Goal: Task Accomplishment & Management: Complete application form

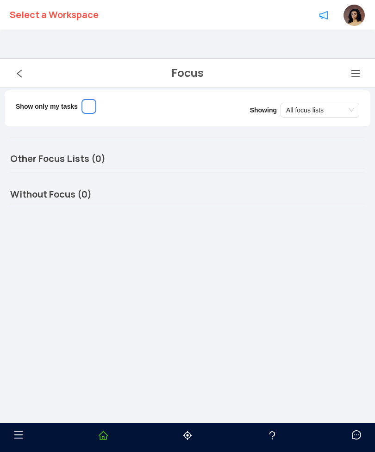
scroll to position [30, 0]
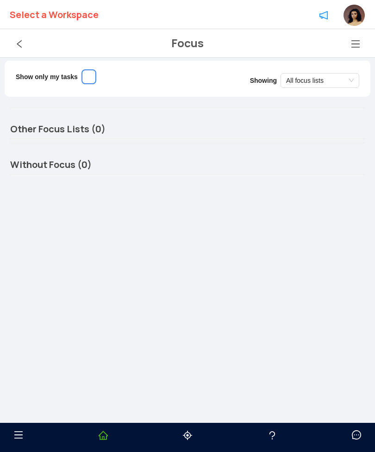
click at [15, 45] on icon "left" at bounding box center [19, 43] width 9 height 9
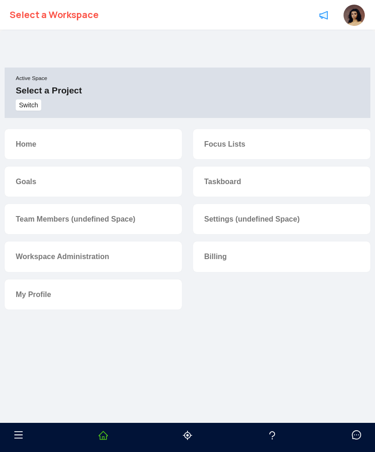
scroll to position [30, 0]
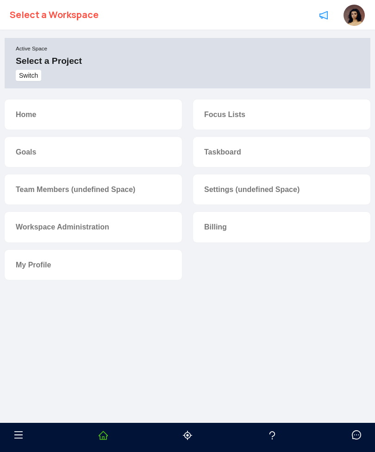
click at [230, 119] on link "Focus Lists" at bounding box center [224, 115] width 41 height 8
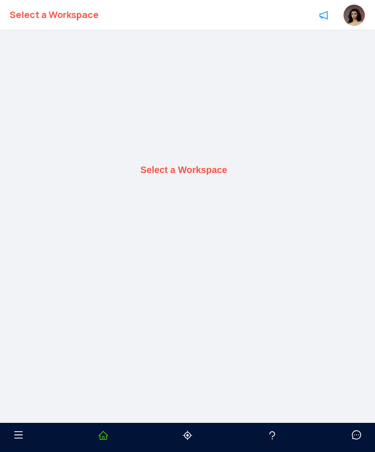
scroll to position [30, 0]
click at [215, 146] on b "Select a Workspace" at bounding box center [183, 140] width 87 height 11
click at [208, 159] on div "Select a Workspace" at bounding box center [188, 140] width 366 height 271
click at [212, 146] on b "Select a Workspace" at bounding box center [183, 140] width 87 height 11
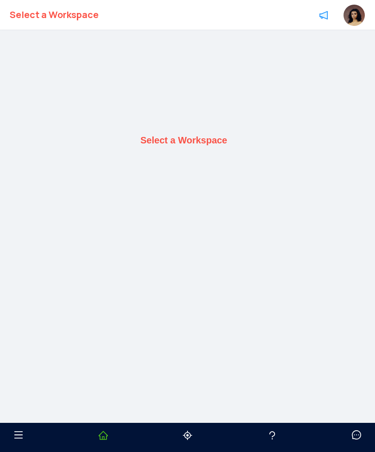
click at [32, 27] on b "Select a Workspace" at bounding box center [54, 15] width 89 height 30
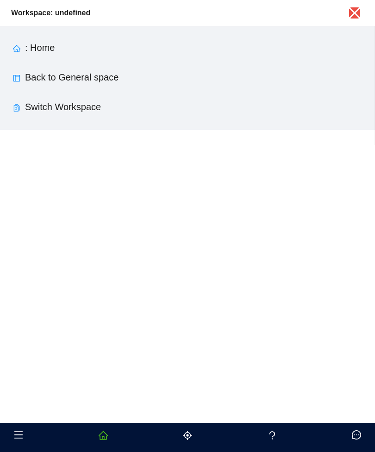
click at [50, 106] on link "Switch Workspace" at bounding box center [63, 107] width 76 height 10
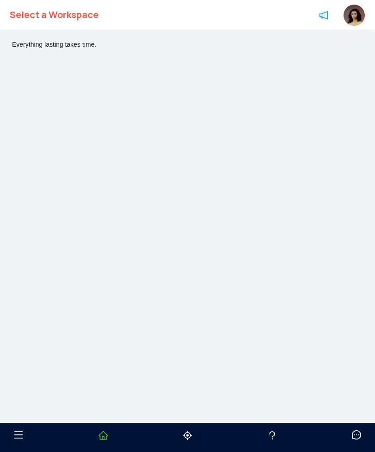
click at [20, 16] on b "Select a Workspace" at bounding box center [54, 15] width 89 height 30
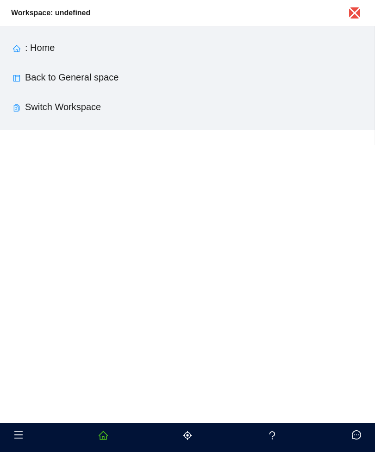
click at [29, 76] on link "Back to General space" at bounding box center [72, 77] width 94 height 10
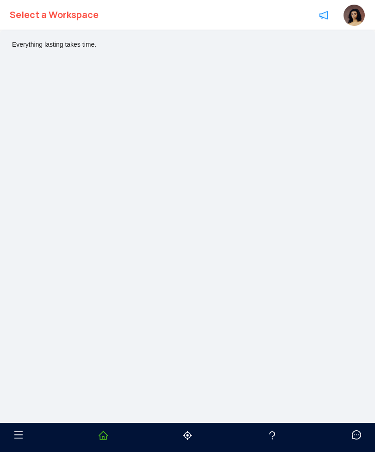
click at [352, 19] on img at bounding box center [354, 15] width 21 height 21
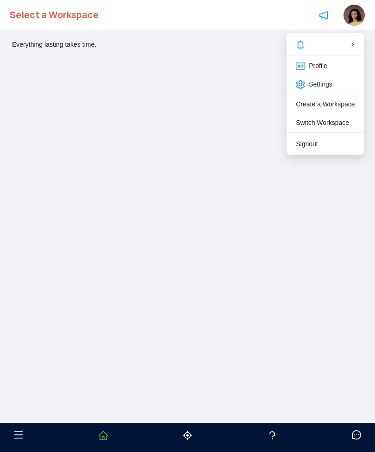
click at [42, 126] on div "Everything lasting takes time." at bounding box center [187, 242] width 375 height 425
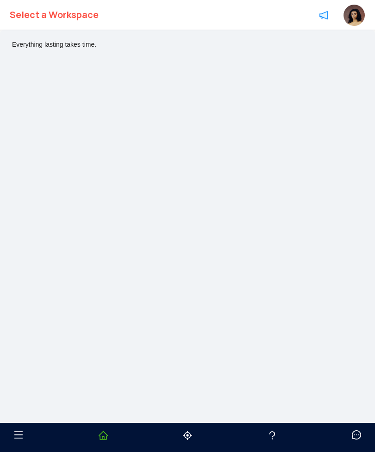
click at [351, 24] on img at bounding box center [354, 15] width 21 height 21
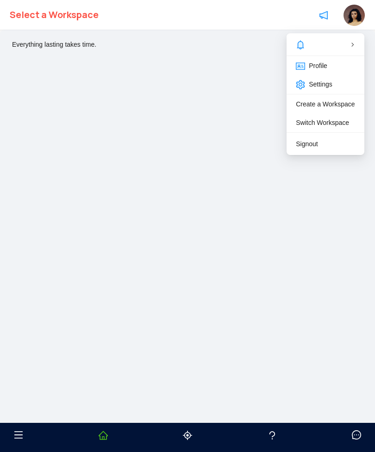
click at [339, 119] on link "Switch Workspace" at bounding box center [322, 122] width 53 height 7
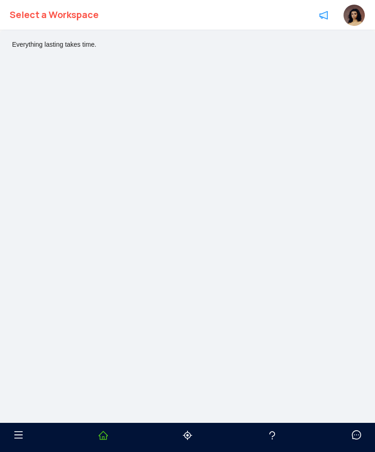
click at [52, 29] on b "Select a Workspace" at bounding box center [54, 15] width 89 height 30
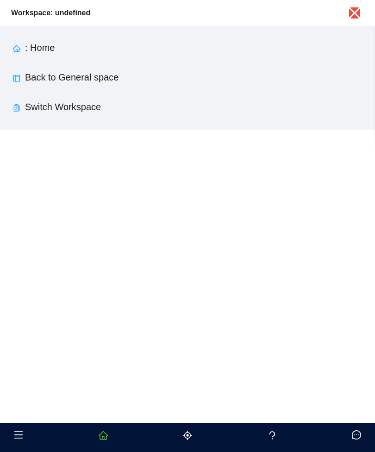
click at [43, 105] on link "Switch Workspace" at bounding box center [63, 107] width 76 height 10
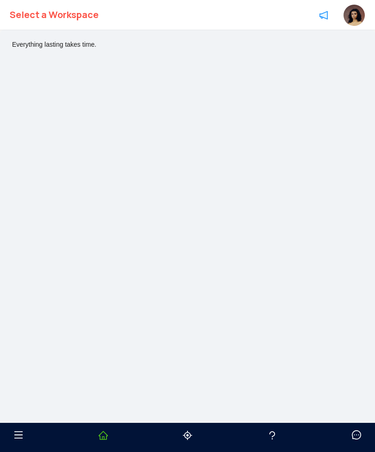
click at [31, 24] on b "Select a Workspace" at bounding box center [54, 15] width 89 height 30
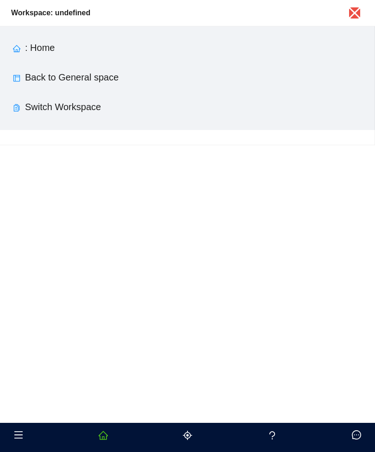
click at [28, 43] on link ": Home" at bounding box center [40, 48] width 30 height 10
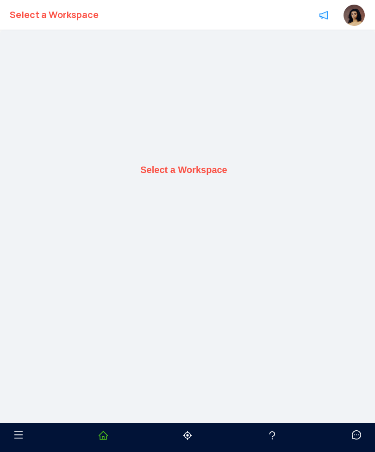
scroll to position [30, 0]
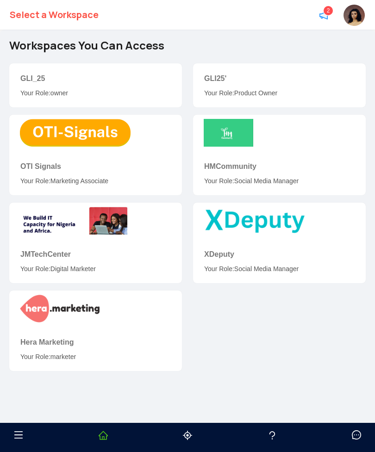
click at [33, 75] on link "GLI_25" at bounding box center [32, 79] width 25 height 8
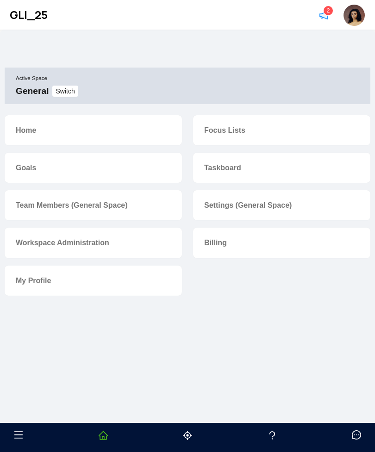
click at [36, 132] on link "Home" at bounding box center [26, 130] width 20 height 8
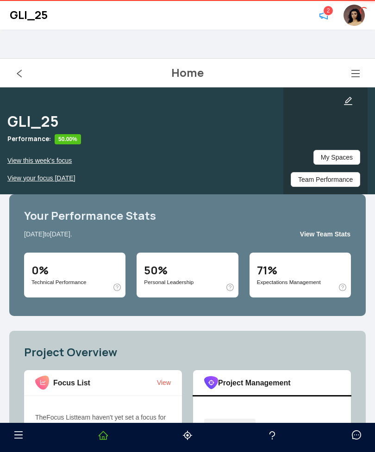
scroll to position [30, 0]
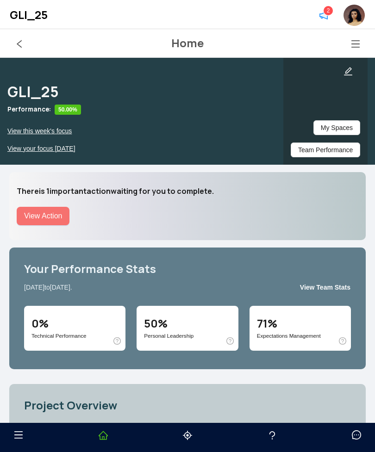
click at [26, 151] on link "View your focus [DATE]" at bounding box center [41, 150] width 83 height 11
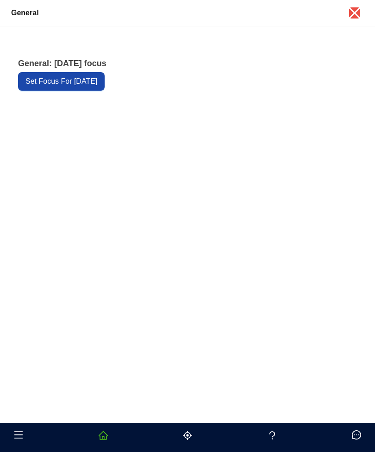
click at [47, 80] on span "Set Focus For [DATE]" at bounding box center [61, 81] width 72 height 11
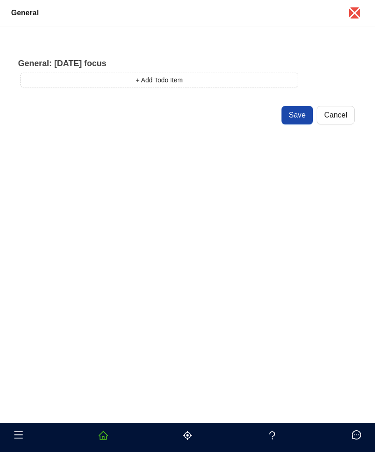
click at [76, 84] on button "+ Add Todo Item" at bounding box center [159, 80] width 278 height 15
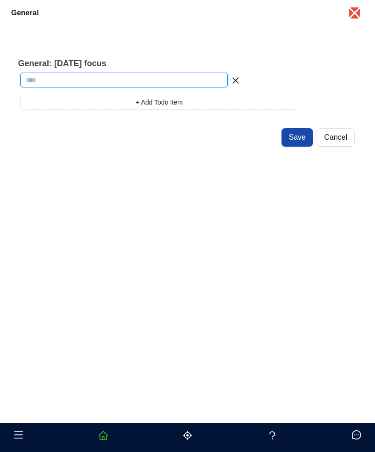
click at [43, 79] on input "text" at bounding box center [123, 80] width 207 height 15
type input "*"
click at [56, 72] on div "General: Today's focus" at bounding box center [186, 61] width 337 height 22
click at [44, 80] on input "****" at bounding box center [123, 80] width 207 height 15
type input "*******"
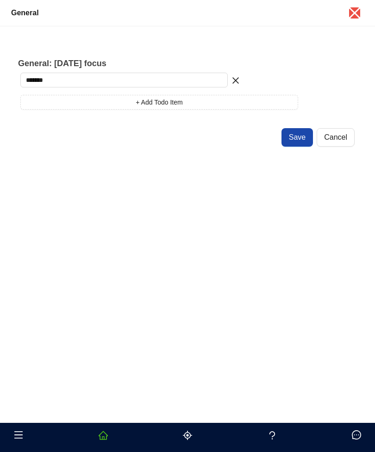
click at [51, 100] on button "+ Add Todo Item" at bounding box center [159, 102] width 278 height 15
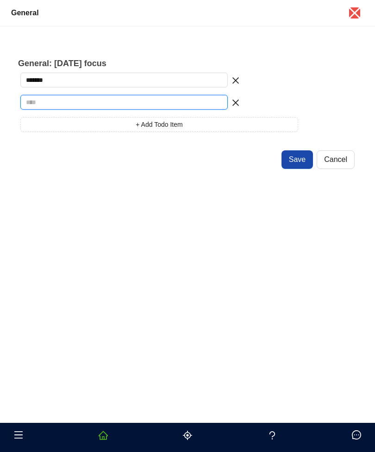
click at [35, 102] on input "text" at bounding box center [123, 102] width 207 height 15
type input "*****"
click at [37, 128] on button "+ Add Todo Item" at bounding box center [159, 124] width 278 height 15
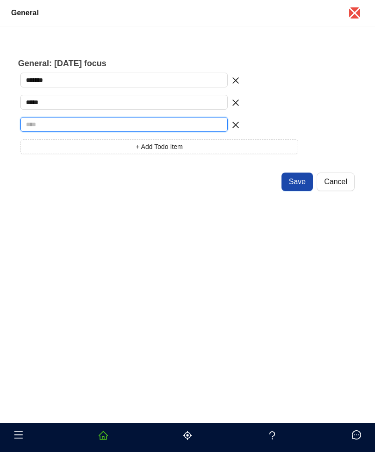
click at [36, 129] on input "text" at bounding box center [123, 124] width 207 height 15
type input "*"
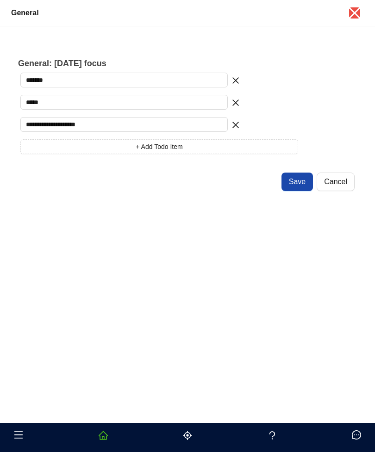
click at [30, 149] on button "+ Add Todo Item" at bounding box center [159, 146] width 278 height 15
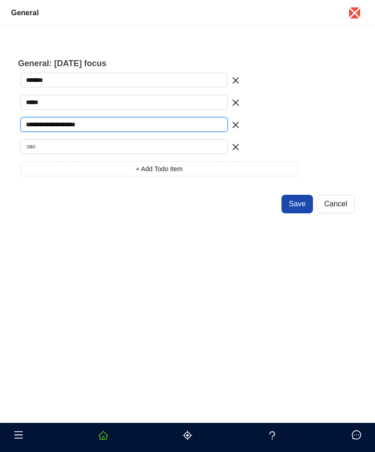
click at [62, 126] on input "**********" at bounding box center [123, 124] width 207 height 15
click at [105, 132] on input "**********" at bounding box center [123, 124] width 207 height 15
click at [71, 130] on input "**********" at bounding box center [123, 124] width 207 height 15
click at [68, 125] on input "**********" at bounding box center [123, 124] width 207 height 15
type input "**********"
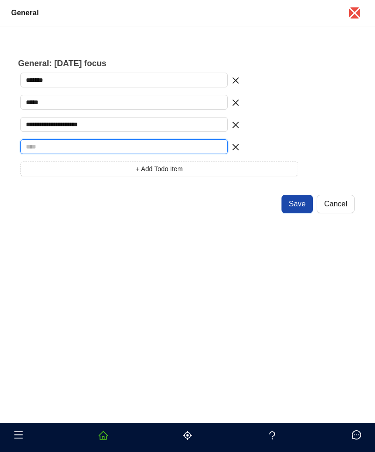
click at [33, 151] on input "text" at bounding box center [123, 146] width 207 height 15
type input "***"
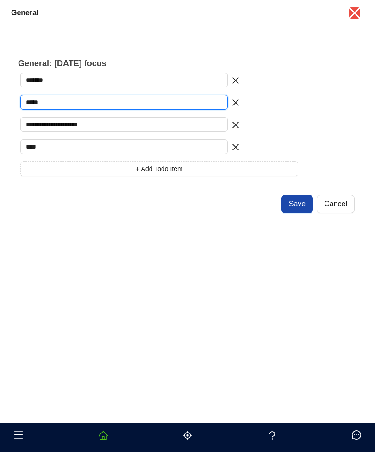
click at [64, 102] on input "*****" at bounding box center [123, 102] width 207 height 15
type input "********"
click at [44, 176] on button "+ Add Todo Item" at bounding box center [159, 169] width 278 height 15
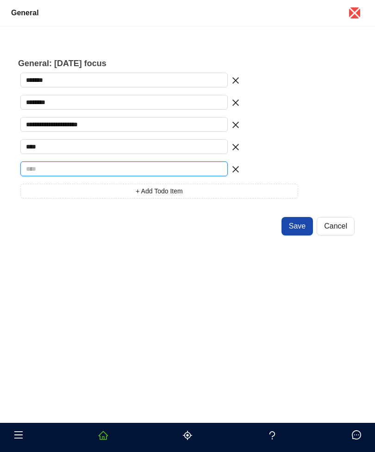
click at [31, 168] on input "text" at bounding box center [123, 169] width 207 height 15
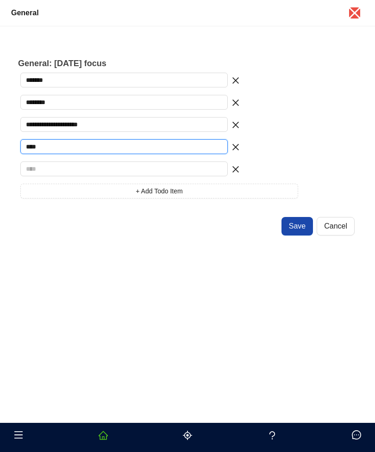
click at [49, 150] on input "***" at bounding box center [123, 146] width 207 height 15
type input "**********"
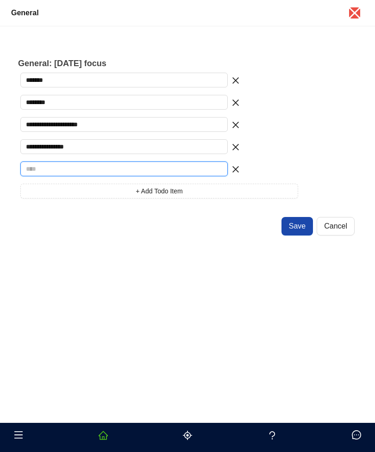
click at [28, 167] on input "text" at bounding box center [123, 169] width 207 height 15
type input "**********"
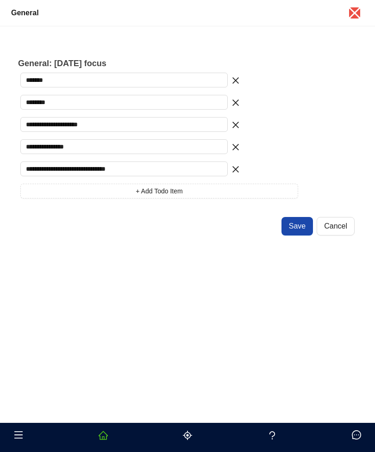
click at [40, 190] on button "+ Add Todo Item" at bounding box center [159, 191] width 278 height 15
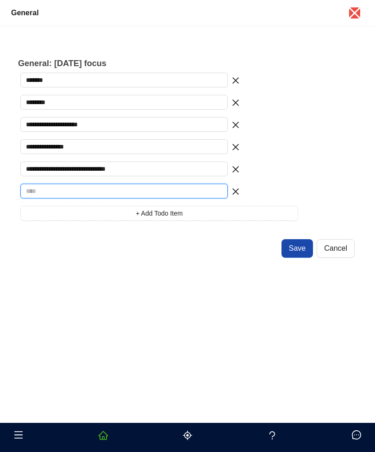
click at [39, 194] on input "text" at bounding box center [123, 191] width 207 height 15
type input "**********"
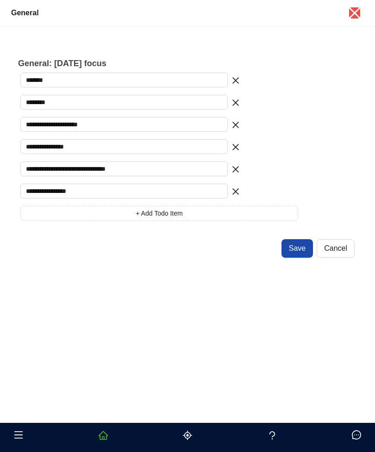
click at [50, 216] on button "+ Add Todo Item" at bounding box center [159, 213] width 278 height 15
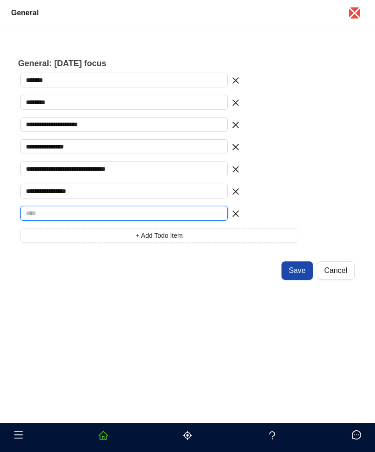
click at [36, 216] on input "text" at bounding box center [123, 213] width 207 height 15
type input "**********"
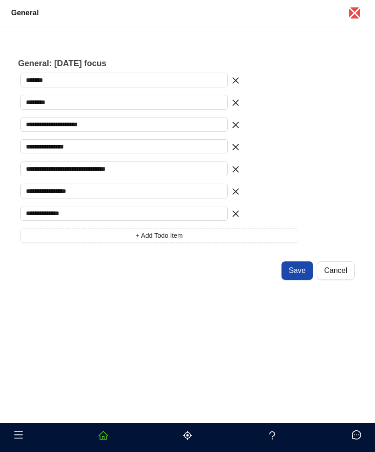
click at [45, 243] on button "+ Add Todo Item" at bounding box center [159, 235] width 278 height 15
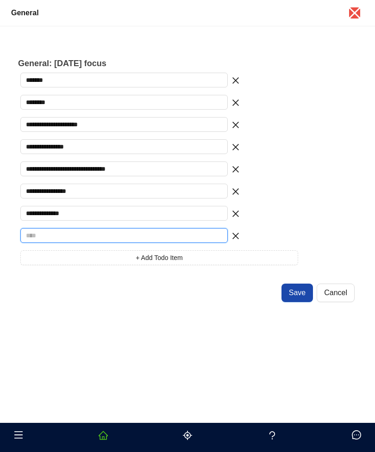
click at [43, 236] on input "text" at bounding box center [123, 235] width 207 height 15
type input "*"
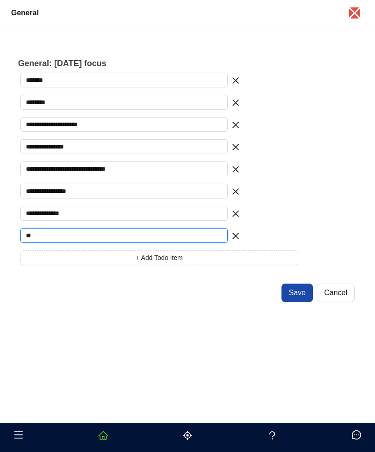
type input "*"
type input "********"
click at [303, 294] on span "Save" at bounding box center [297, 293] width 17 height 11
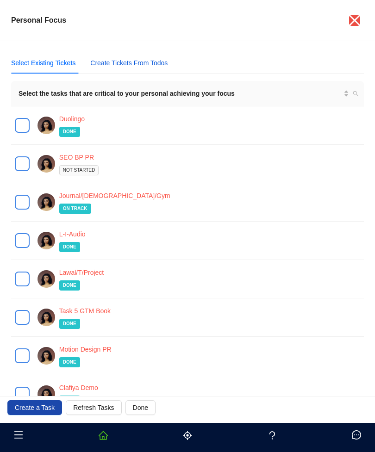
click at [117, 59] on div "Create Tickets From Todos" at bounding box center [128, 63] width 77 height 10
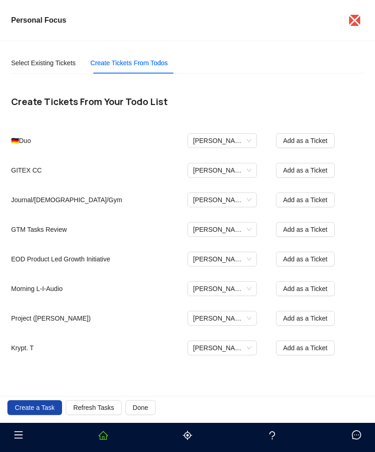
click at [321, 257] on span "Add as a Ticket" at bounding box center [305, 259] width 44 height 10
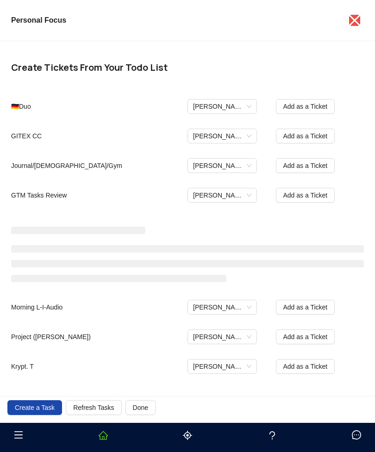
scroll to position [35, 0]
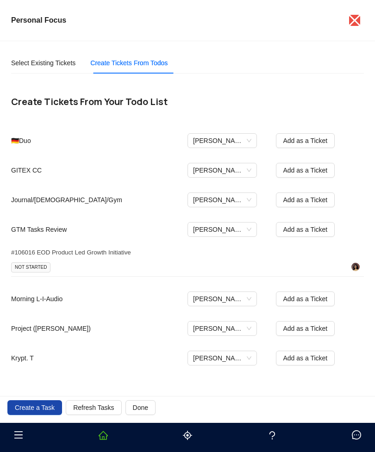
click at [327, 225] on span "Add as a Ticket" at bounding box center [305, 230] width 44 height 10
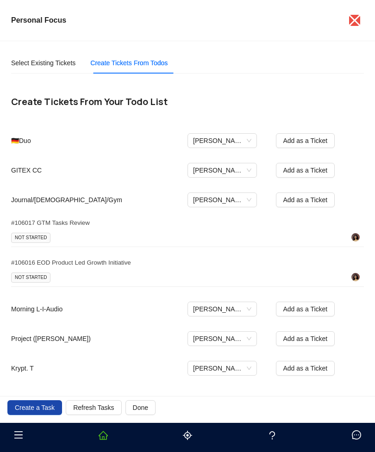
click at [327, 173] on span "Add as a Ticket" at bounding box center [305, 170] width 44 height 10
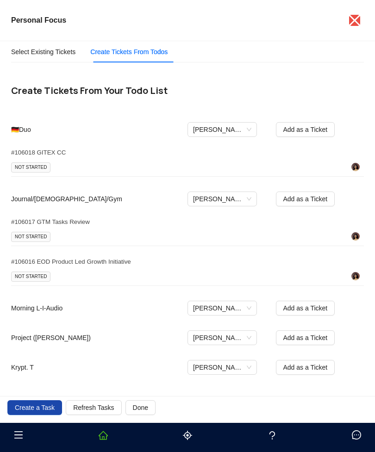
scroll to position [11, 0]
click at [327, 364] on span "Add as a Ticket" at bounding box center [305, 368] width 44 height 10
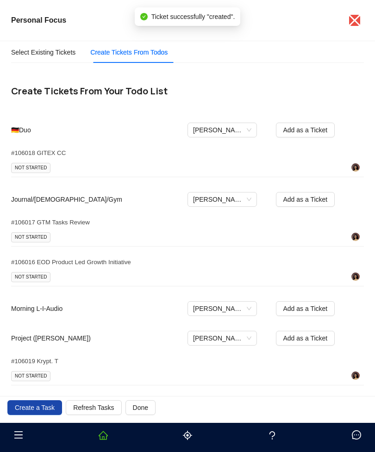
click at [325, 310] on span "Add as a Ticket" at bounding box center [305, 309] width 44 height 10
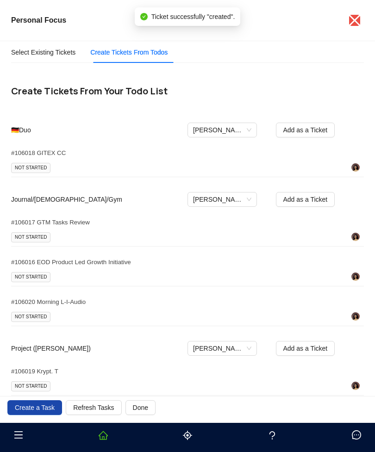
click at [325, 347] on span "Add as a Ticket" at bounding box center [305, 349] width 44 height 10
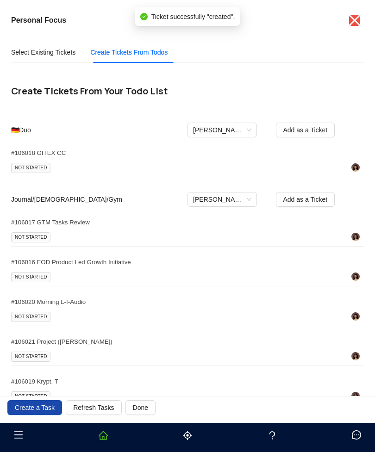
click at [322, 200] on span "Add as a Ticket" at bounding box center [305, 199] width 44 height 10
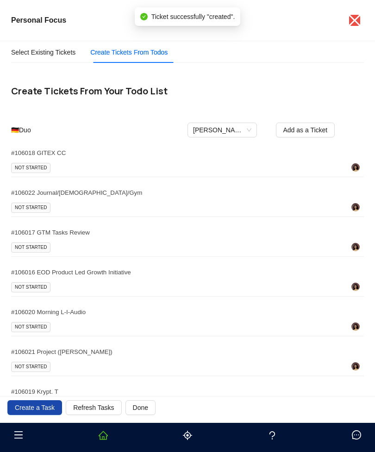
click at [322, 133] on span "Add as a Ticket" at bounding box center [305, 130] width 44 height 10
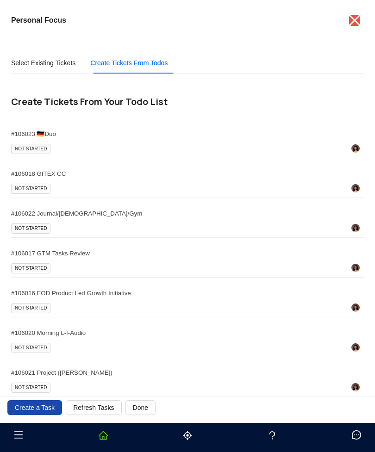
scroll to position [0, 0]
click at [43, 68] on div "Select Existing Tickets" at bounding box center [43, 63] width 64 height 10
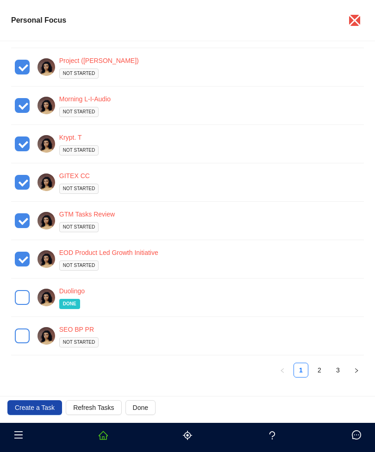
scroll to position [135, 0]
click at [147, 409] on span "Done" at bounding box center [140, 408] width 15 height 10
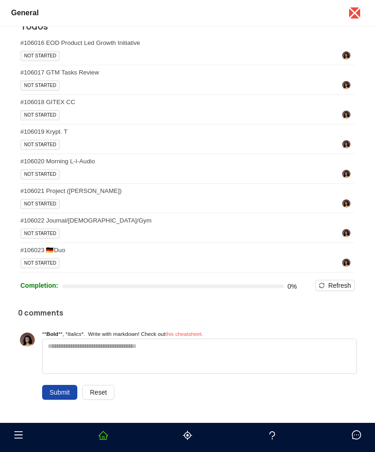
scroll to position [127, 0]
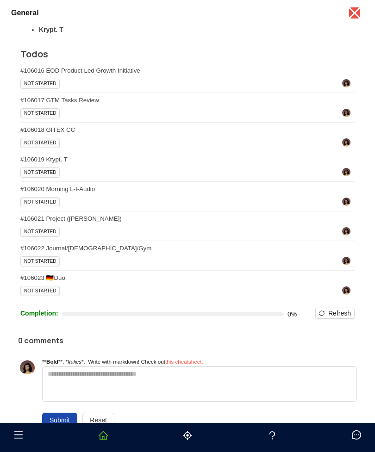
click at [30, 148] on span "NOT STARTED" at bounding box center [39, 143] width 39 height 10
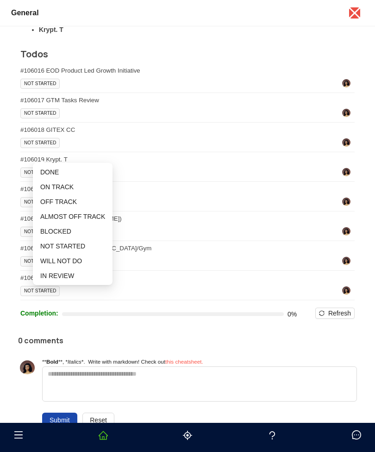
click at [45, 186] on span "ON TRACK" at bounding box center [56, 186] width 33 height 7
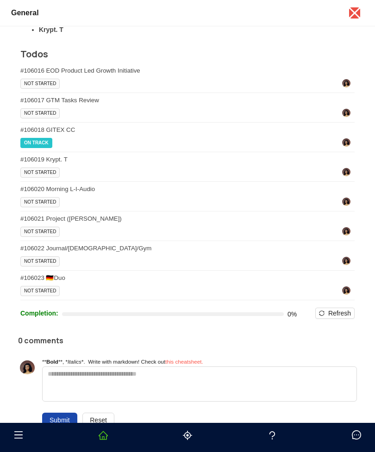
click at [34, 178] on span "NOT STARTED" at bounding box center [39, 173] width 39 height 10
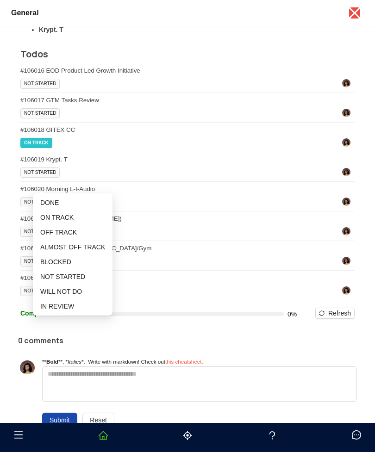
click at [307, 252] on div "# 106022 Journal/Asceticism/Gym" at bounding box center [187, 248] width 334 height 7
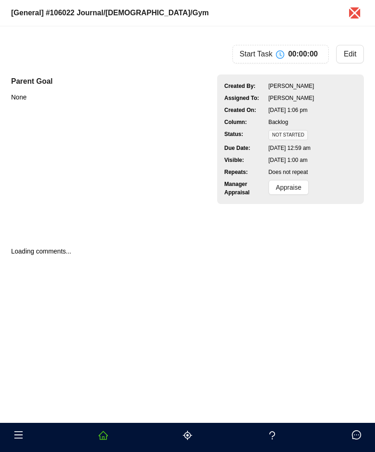
click at [37, 185] on div "Parent Goal None" at bounding box center [114, 152] width 206 height 178
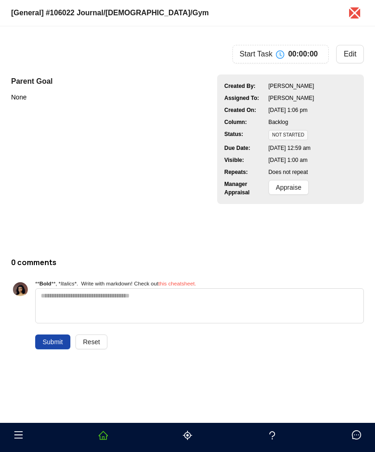
click at [361, 16] on icon "close" at bounding box center [354, 13] width 15 height 15
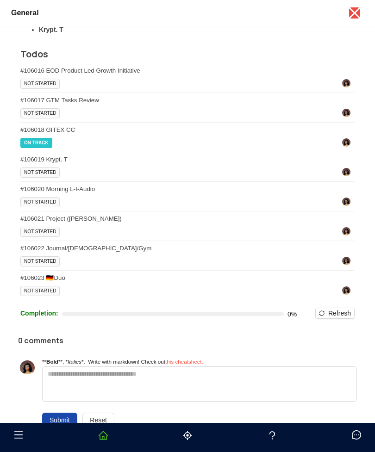
click at [31, 178] on span "NOT STARTED" at bounding box center [39, 173] width 39 height 10
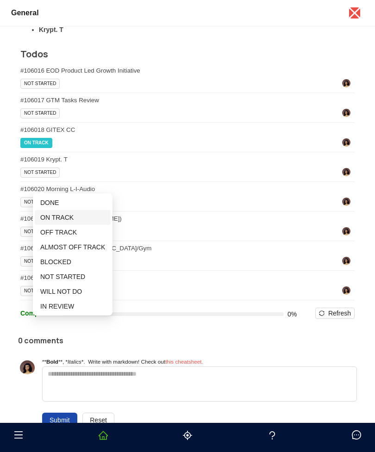
click at [49, 220] on span "ON TRACK" at bounding box center [56, 217] width 33 height 7
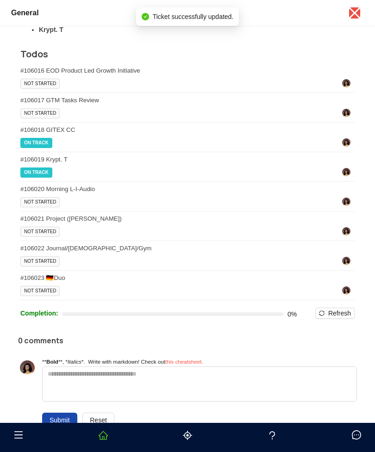
click at [40, 207] on span "NOT STARTED" at bounding box center [39, 202] width 39 height 10
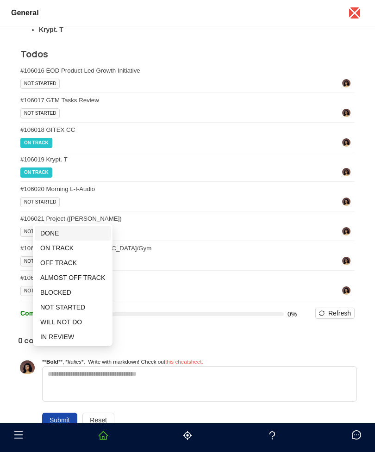
click at [48, 231] on span "DONE" at bounding box center [49, 233] width 19 height 7
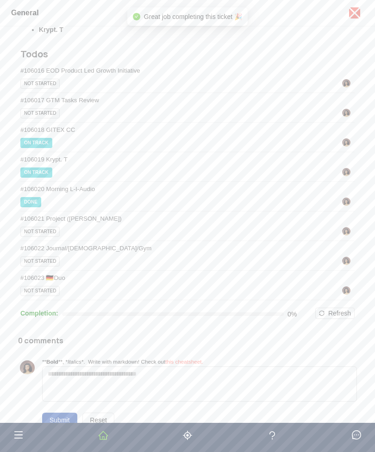
click at [38, 237] on span "NOT STARTED" at bounding box center [39, 232] width 39 height 10
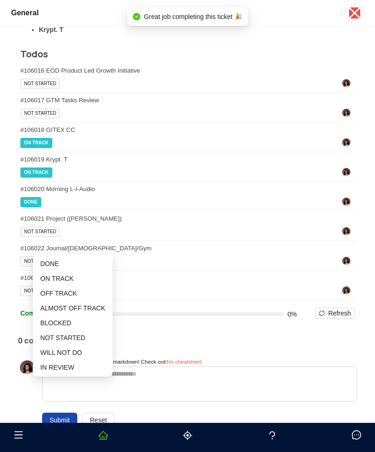
click at [52, 280] on span "ON TRACK" at bounding box center [56, 278] width 33 height 7
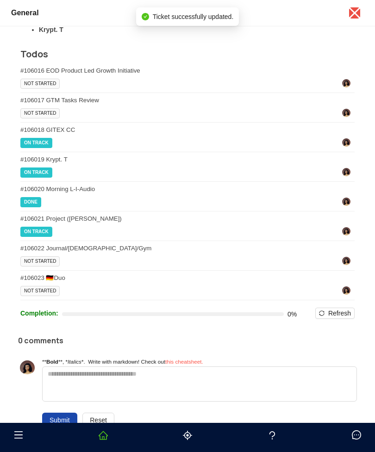
click at [43, 267] on span "NOT STARTED" at bounding box center [39, 262] width 39 height 10
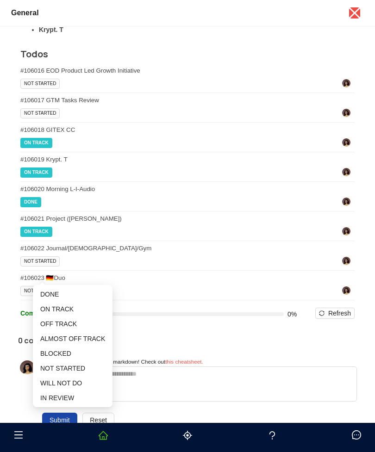
click at [87, 237] on span "ON TRACK" at bounding box center [187, 232] width 334 height 10
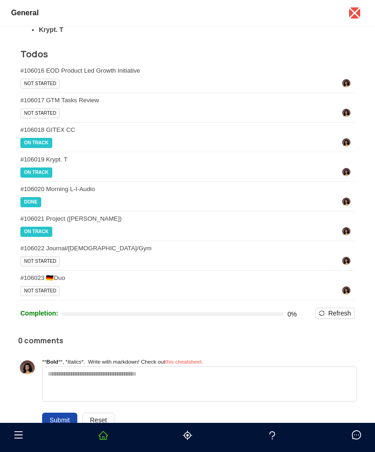
click at [48, 296] on span "NOT STARTED" at bounding box center [39, 291] width 39 height 10
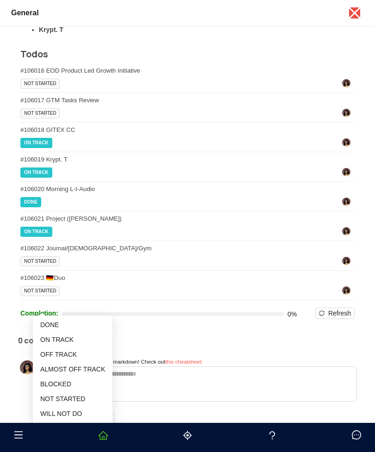
click at [88, 212] on div "DONE # 106020 Morning L-I-Audio" at bounding box center [187, 199] width 334 height 26
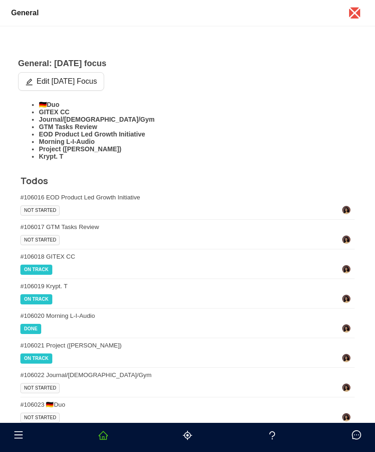
scroll to position [0, 0]
click at [361, 15] on icon "close" at bounding box center [354, 13] width 15 height 15
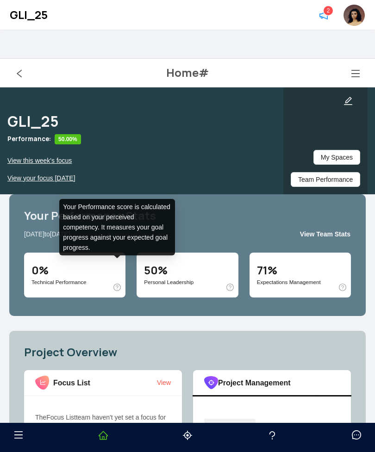
scroll to position [30, 0]
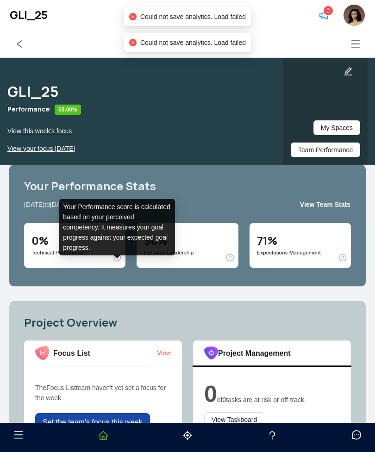
click at [224, 268] on div "50% Personal Leadership" at bounding box center [187, 245] width 101 height 45
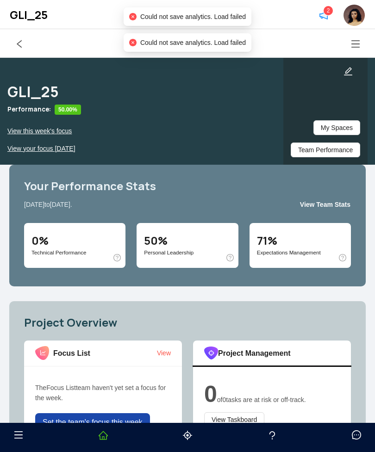
click at [225, 263] on div at bounding box center [182, 258] width 101 height 12
click at [232, 262] on icon "question-circle" at bounding box center [229, 257] width 7 height 7
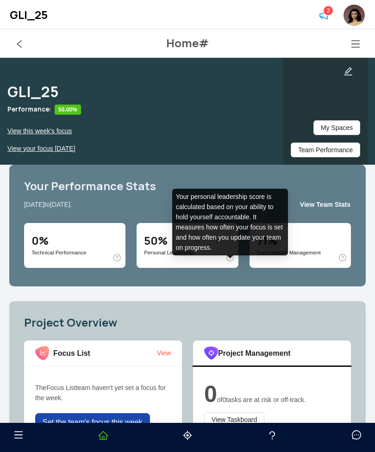
click at [345, 262] on icon "question-circle" at bounding box center [342, 257] width 7 height 7
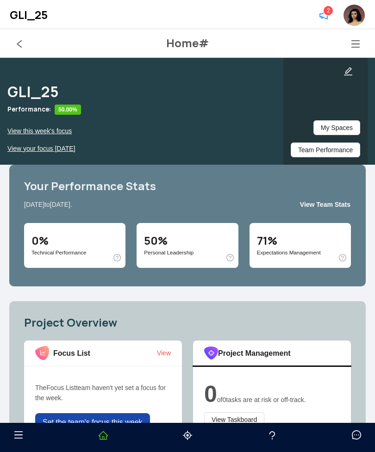
scroll to position [0, 0]
click at [356, 44] on icon "menu" at bounding box center [355, 43] width 9 height 9
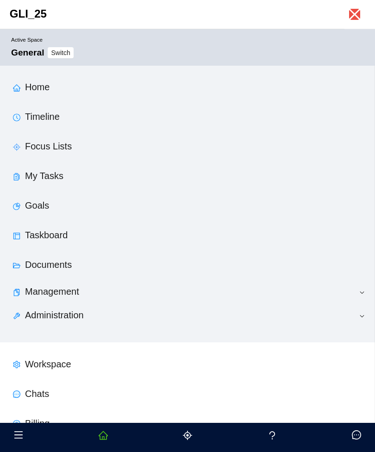
click at [49, 203] on link "Goals" at bounding box center [37, 205] width 24 height 10
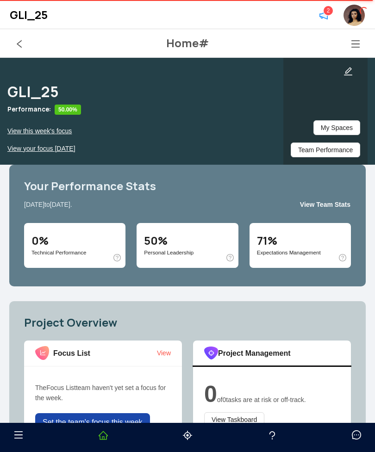
click at [362, 39] on span "menu" at bounding box center [359, 43] width 17 height 9
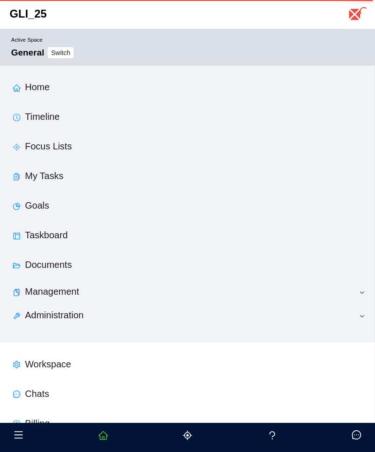
click at [46, 208] on link "Goals" at bounding box center [37, 205] width 24 height 10
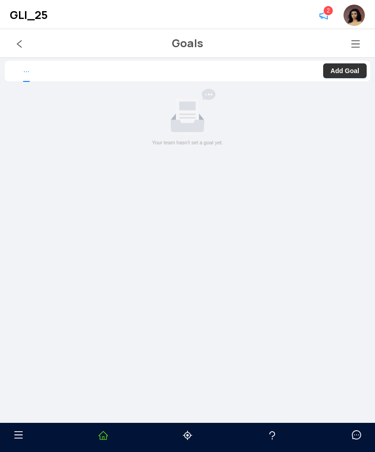
click at [343, 71] on b "Add Goal" at bounding box center [345, 70] width 29 height 7
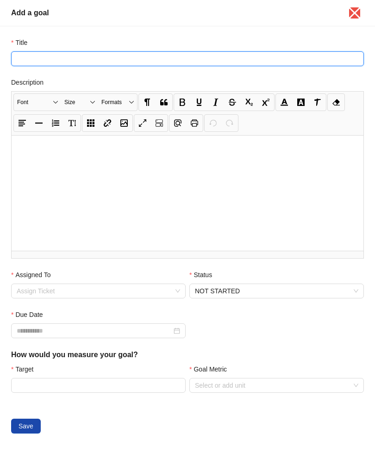
click at [33, 62] on input "Title" at bounding box center [187, 58] width 353 height 15
click at [139, 63] on input "**********" at bounding box center [187, 58] width 353 height 15
click at [13, 63] on input "*******" at bounding box center [187, 58] width 353 height 15
click at [19, 58] on input "*******" at bounding box center [187, 58] width 353 height 15
click at [81, 56] on input "**********" at bounding box center [187, 58] width 353 height 15
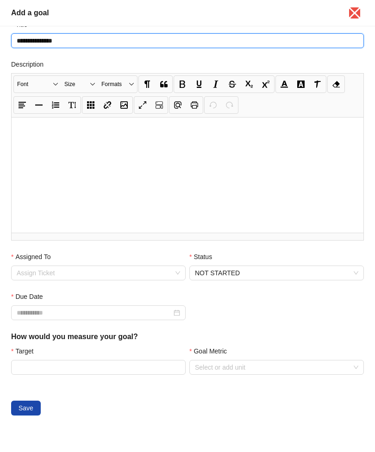
scroll to position [18, 0]
type input "**********"
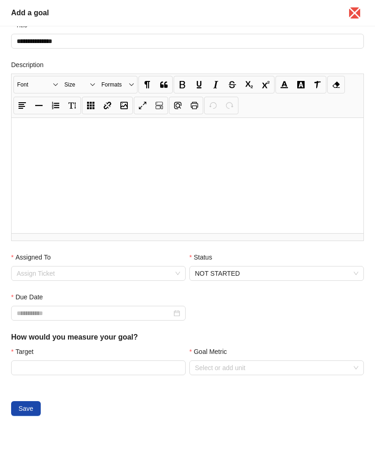
click at [63, 274] on input "Assigned To" at bounding box center [98, 274] width 163 height 14
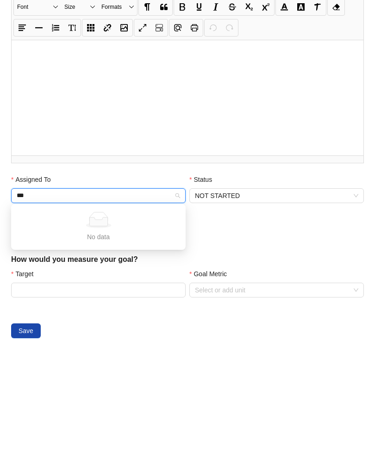
scroll to position [10, 0]
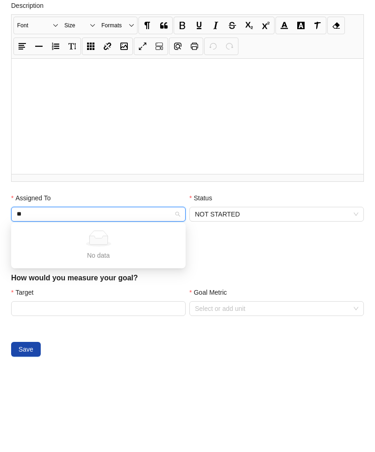
type input "*"
click at [319, 300] on div "Due Date" at bounding box center [187, 320] width 357 height 40
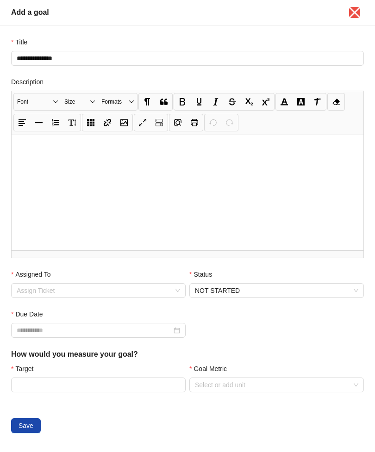
click at [301, 288] on span "NOT STARTED" at bounding box center [276, 291] width 163 height 14
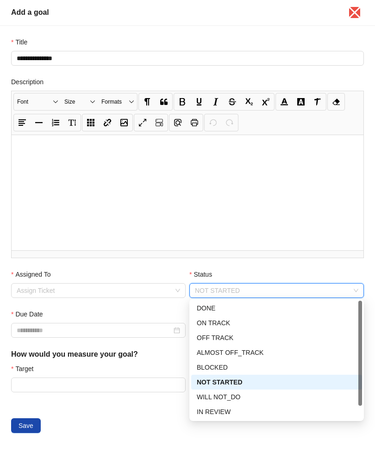
click at [311, 295] on span "NOT STARTED" at bounding box center [276, 291] width 163 height 14
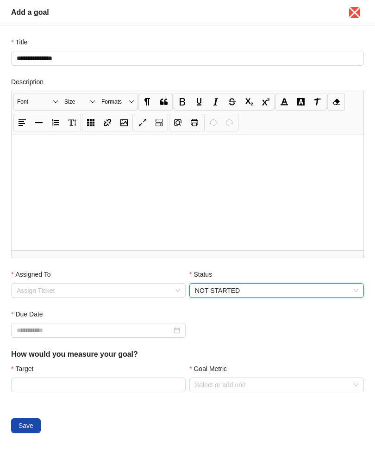
click at [306, 292] on span "NOT STARTED" at bounding box center [276, 291] width 163 height 14
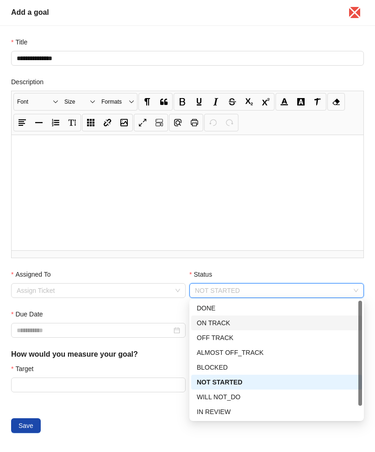
click at [253, 320] on div "ON TRACK" at bounding box center [277, 324] width 160 height 10
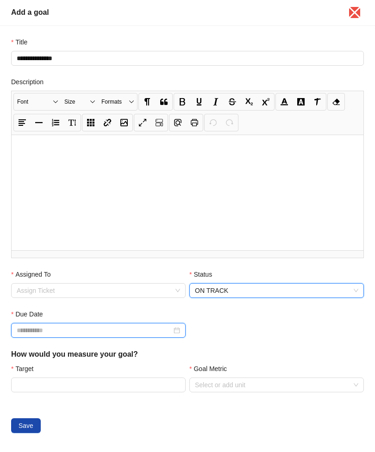
click at [27, 334] on input "Due Date" at bounding box center [94, 331] width 155 height 10
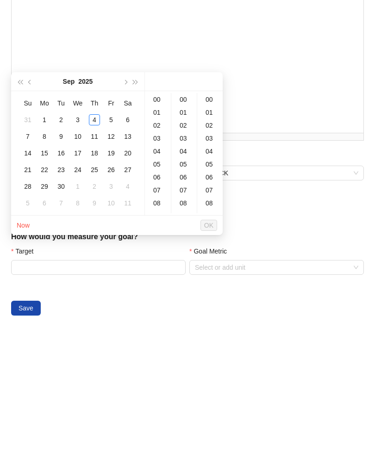
click at [126, 197] on span "button" at bounding box center [125, 199] width 5 height 5
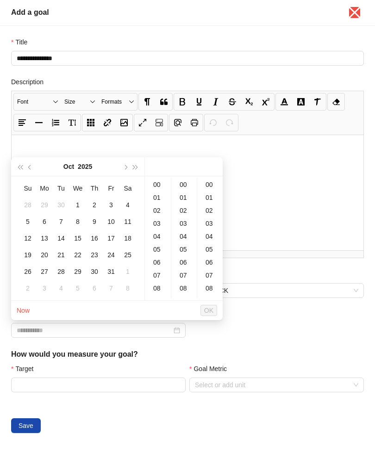
click at [124, 170] on button "button" at bounding box center [125, 167] width 10 height 19
type input "**********"
click at [28, 289] on div "30" at bounding box center [27, 288] width 11 height 11
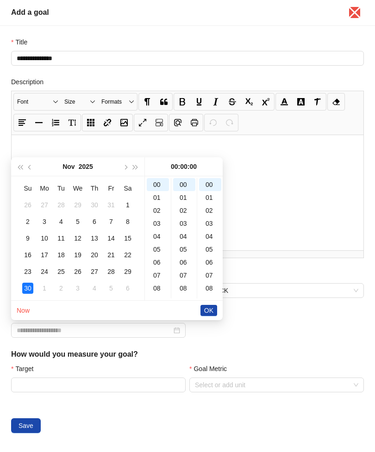
click at [210, 308] on span "OK" at bounding box center [208, 311] width 9 height 10
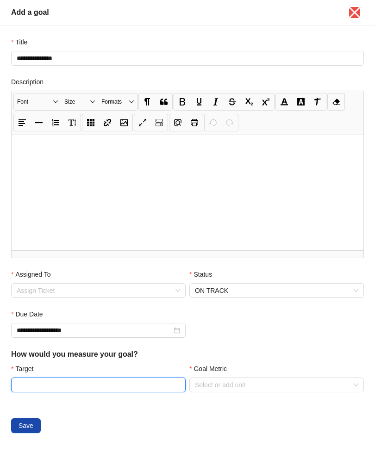
click at [79, 382] on input "Target" at bounding box center [99, 386] width 174 height 14
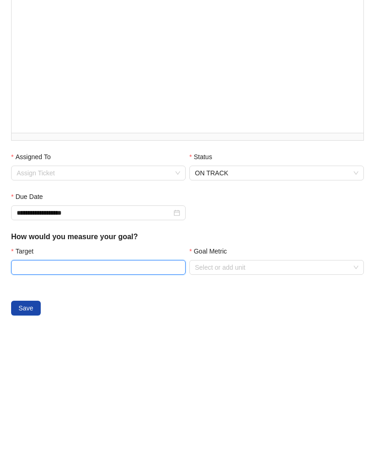
scroll to position [31, 0]
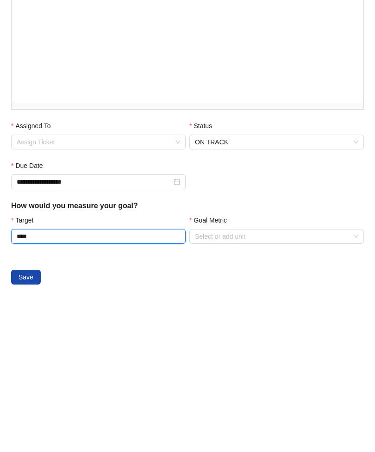
type input "****"
click at [292, 378] on input "Goal Metric" at bounding box center [276, 385] width 163 height 14
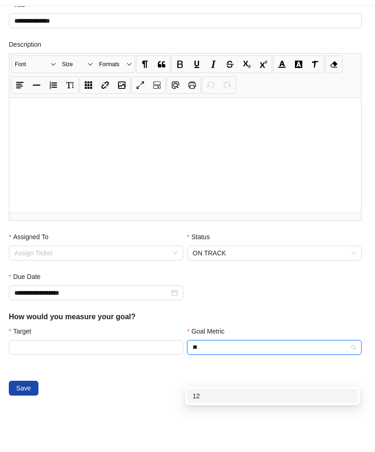
scroll to position [18, 4]
type input "**"
click at [345, 292] on div "**********" at bounding box center [185, 312] width 357 height 40
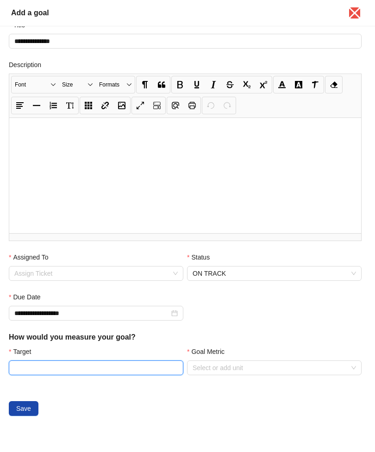
click at [46, 365] on input "Target" at bounding box center [96, 368] width 174 height 14
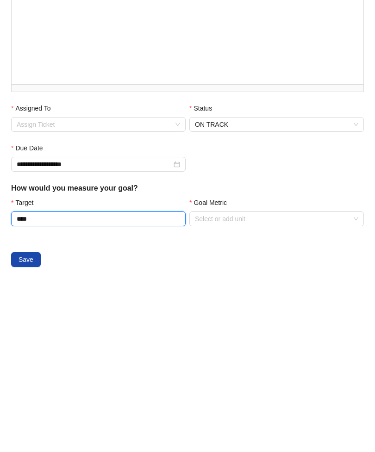
type input "****"
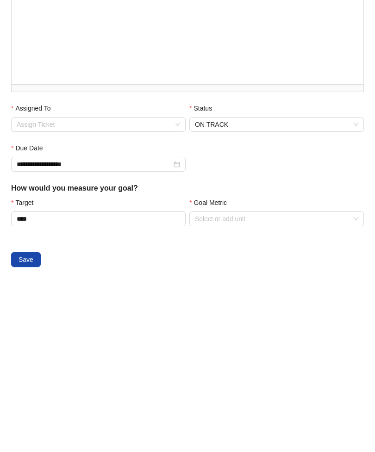
click at [278, 360] on input "Goal Metric" at bounding box center [276, 367] width 163 height 14
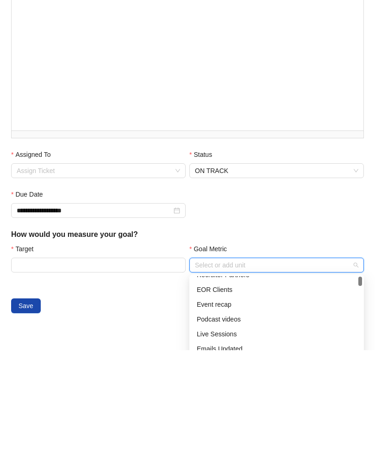
scroll to position [15, 0]
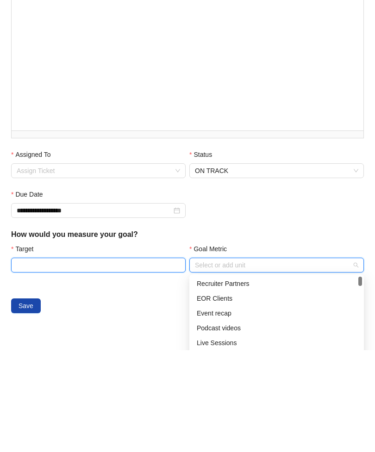
click at [33, 360] on input "Target" at bounding box center [99, 367] width 174 height 14
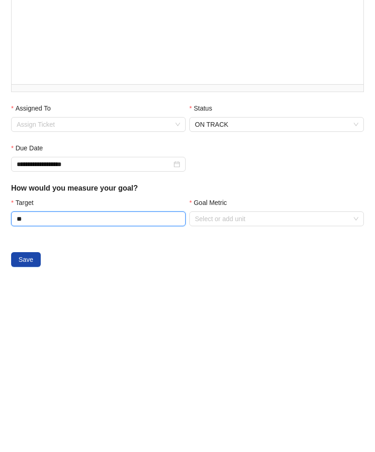
type input "**"
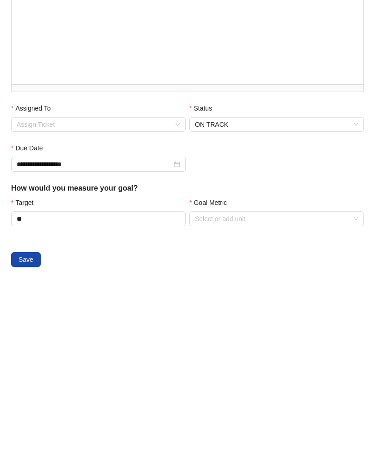
click at [302, 360] on input "Goal Metric" at bounding box center [276, 367] width 163 height 14
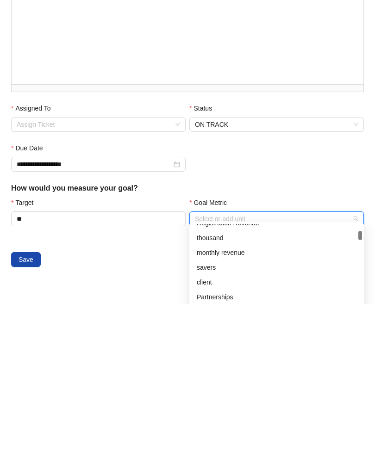
scroll to position [0, 0]
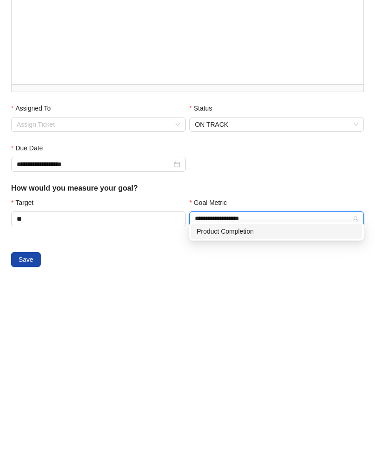
type input "**********"
click at [302, 401] on div "Save" at bounding box center [187, 408] width 353 height 15
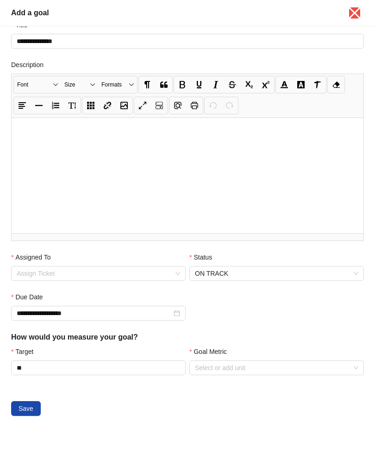
click at [288, 361] on input "Goal Metric" at bounding box center [276, 368] width 163 height 14
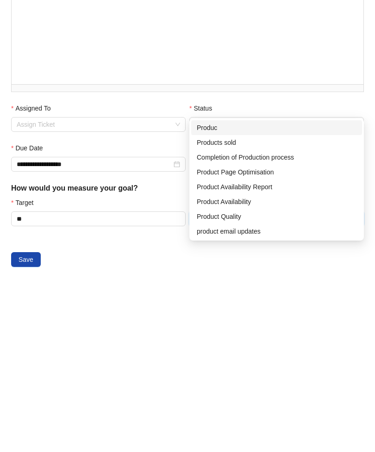
type input "*******"
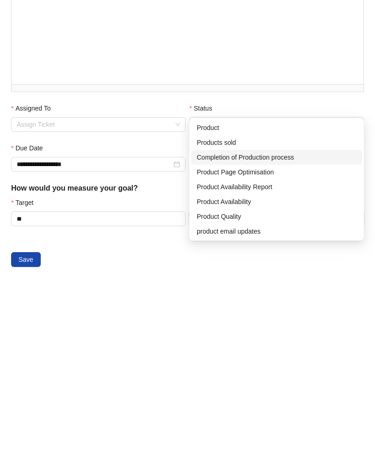
click at [299, 300] on div "Completion of Production process" at bounding box center [277, 305] width 160 height 10
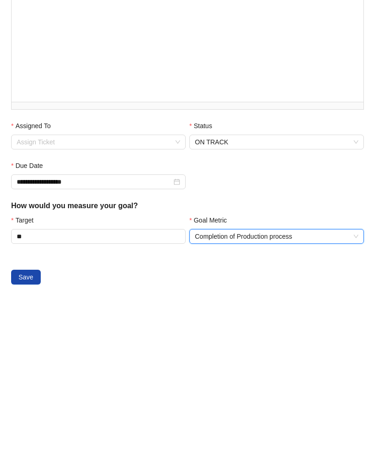
click at [351, 418] on div "Save" at bounding box center [187, 425] width 353 height 15
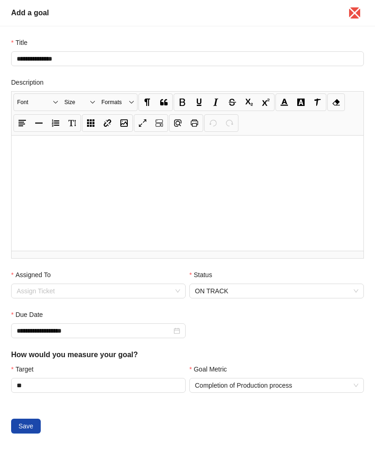
click at [29, 425] on span "Save" at bounding box center [26, 426] width 15 height 10
click at [32, 291] on input "Assigned To" at bounding box center [98, 291] width 163 height 14
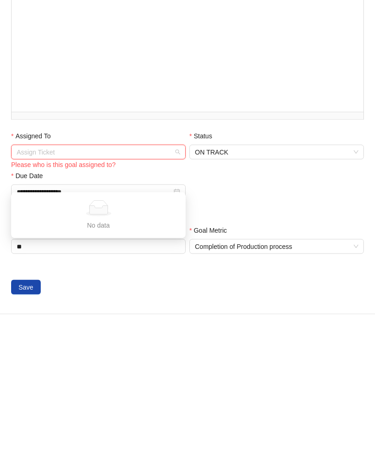
type input "*"
click at [361, 363] on div "Goal Metric Completion of Production process" at bounding box center [276, 377] width 175 height 29
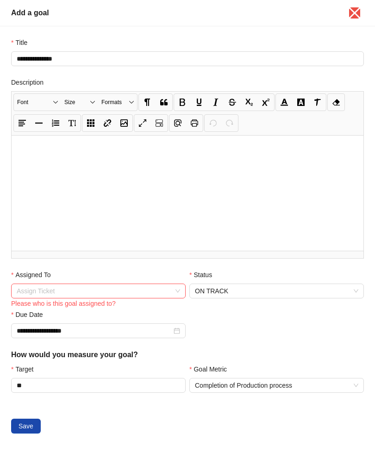
click at [32, 297] on input "Assigned To" at bounding box center [98, 291] width 163 height 14
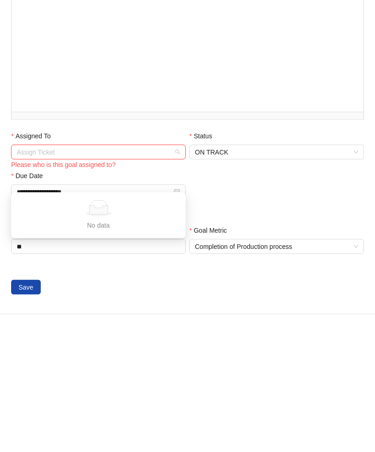
type input "*"
click at [335, 418] on div "Save" at bounding box center [187, 425] width 353 height 15
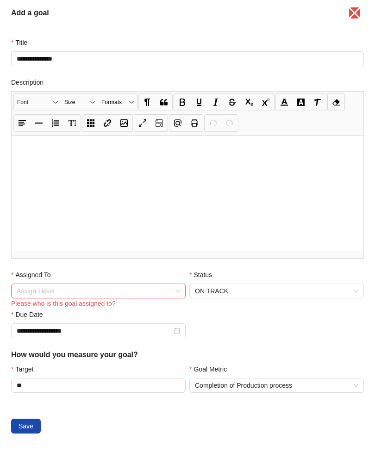
click at [337, 317] on div "**********" at bounding box center [187, 330] width 357 height 40
click at [28, 291] on input "Assigned To" at bounding box center [98, 291] width 163 height 14
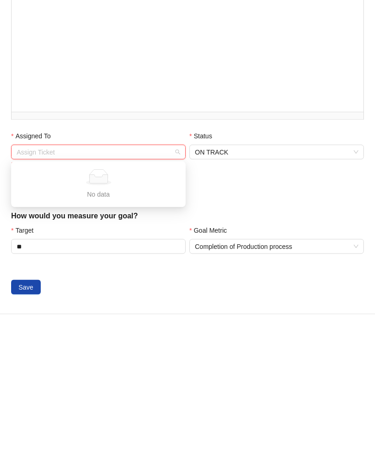
click at [337, 418] on div "Save" at bounding box center [187, 425] width 353 height 15
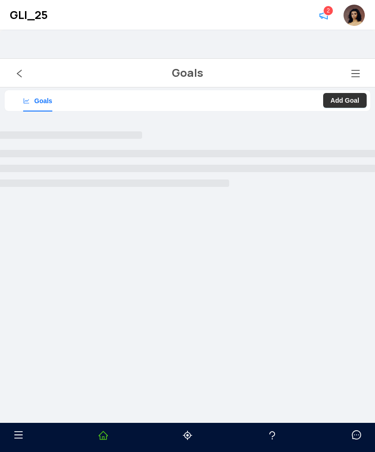
scroll to position [30, 0]
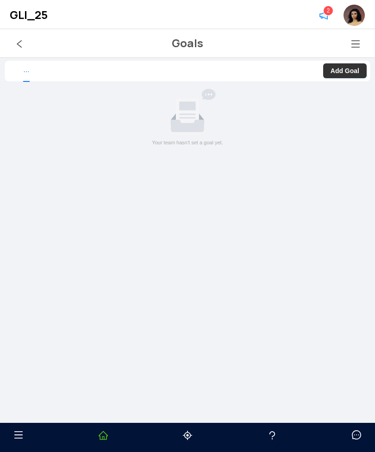
click at [358, 77] on button "Add Goal" at bounding box center [345, 70] width 44 height 15
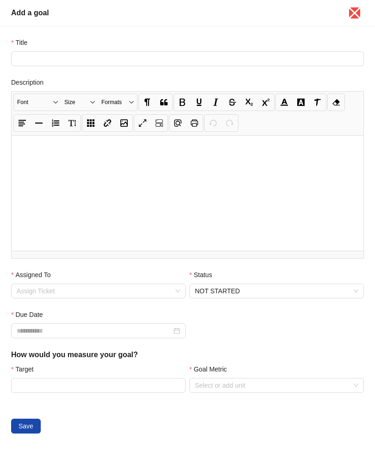
click at [168, 289] on input "Assigned To" at bounding box center [98, 291] width 163 height 14
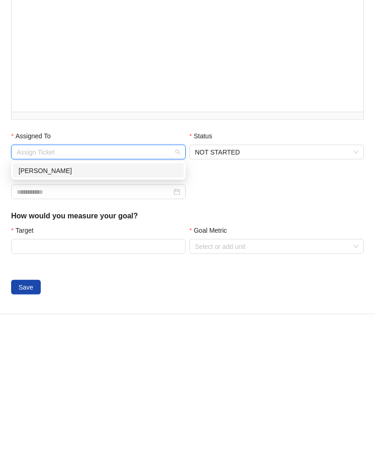
click at [158, 304] on div "[PERSON_NAME]" at bounding box center [99, 309] width 160 height 10
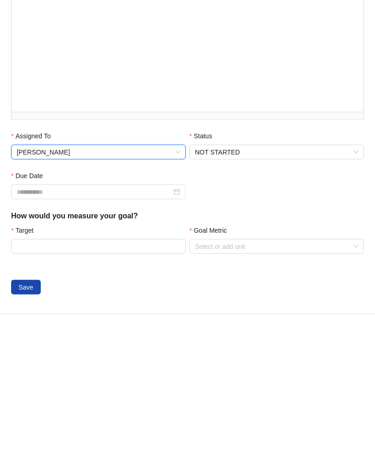
click at [313, 283] on span "NOT STARTED" at bounding box center [276, 290] width 163 height 14
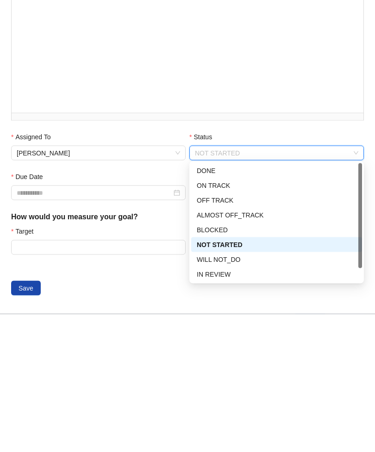
scroll to position [31, 0]
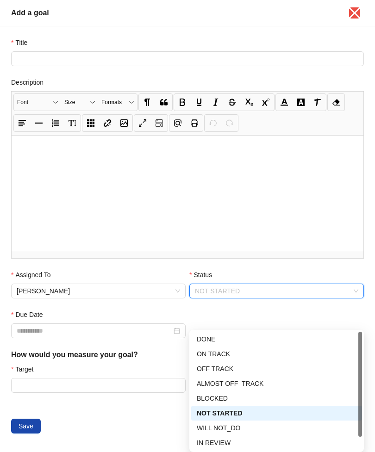
click at [253, 349] on div "ON TRACK" at bounding box center [277, 354] width 160 height 10
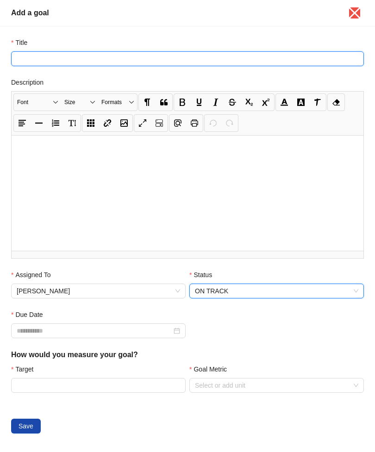
click at [277, 61] on input "Title" at bounding box center [187, 58] width 353 height 15
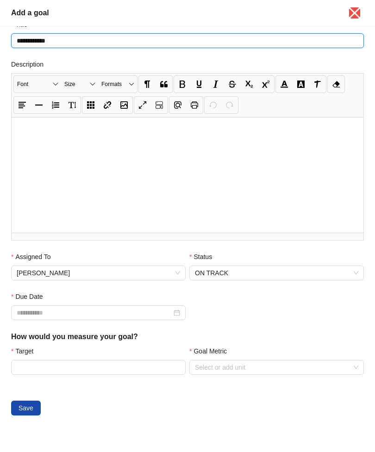
scroll to position [18, 0]
click at [342, 266] on div "ON TRACK" at bounding box center [276, 273] width 175 height 15
type input "**********"
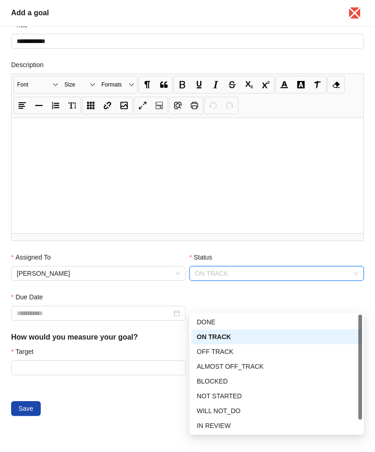
click at [326, 247] on form "**********" at bounding box center [187, 225] width 353 height 411
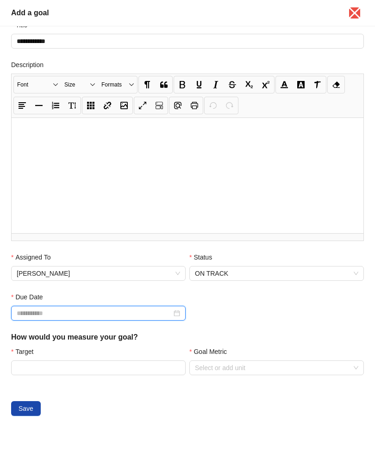
click at [38, 316] on input "Due Date" at bounding box center [94, 313] width 155 height 10
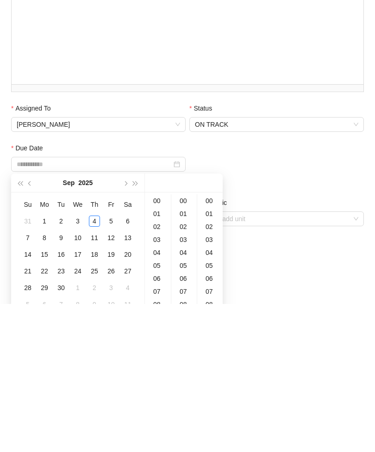
click at [121, 322] on button "button" at bounding box center [125, 331] width 10 height 19
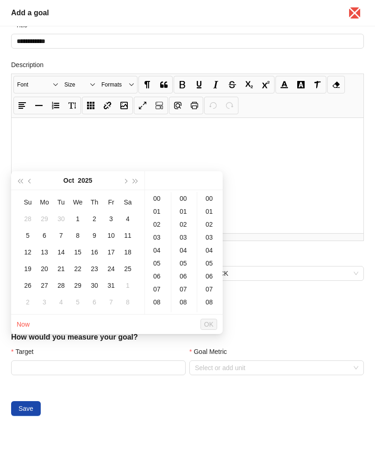
click at [124, 171] on button "button" at bounding box center [125, 180] width 10 height 19
type input "**********"
click at [27, 294] on td "30" at bounding box center [27, 302] width 17 height 17
click at [211, 319] on span "OK" at bounding box center [208, 324] width 9 height 10
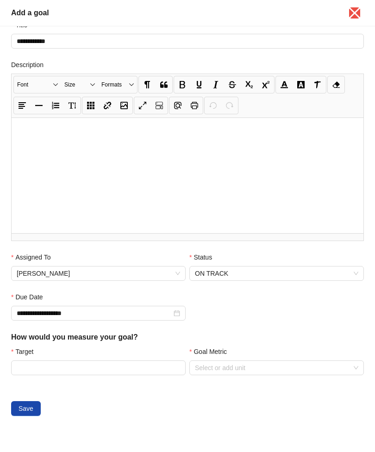
click at [268, 366] on input "Goal Metric" at bounding box center [276, 368] width 163 height 14
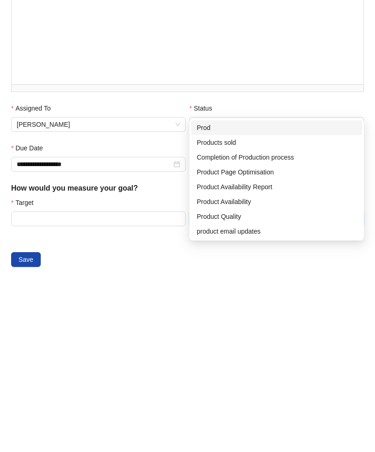
type input "*****"
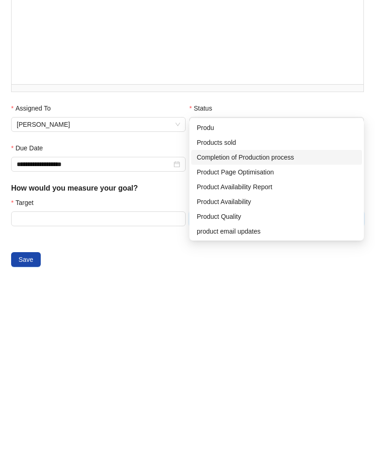
click at [290, 300] on div "Completion of Production process" at bounding box center [277, 305] width 160 height 10
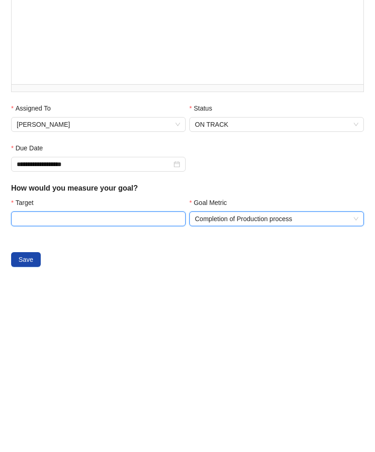
click at [44, 360] on input "Target" at bounding box center [99, 367] width 174 height 14
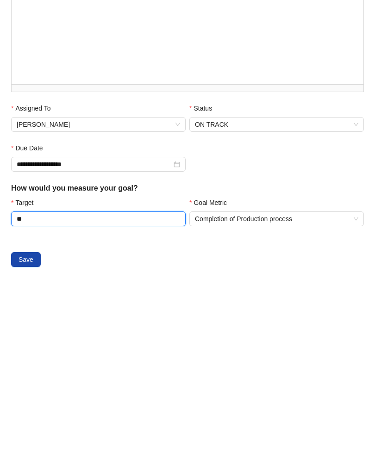
type input "**"
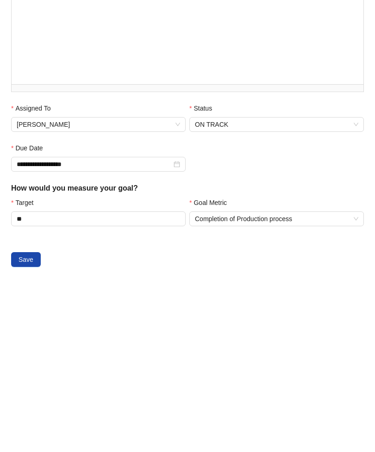
click at [22, 401] on button "Save" at bounding box center [26, 408] width 30 height 15
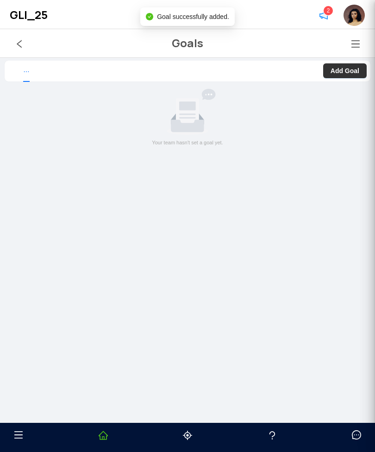
scroll to position [0, 0]
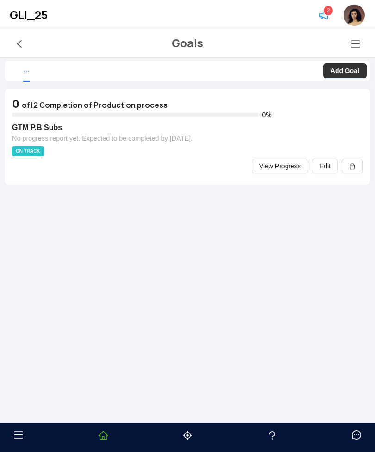
click at [349, 63] on button "Add Goal" at bounding box center [345, 70] width 44 height 15
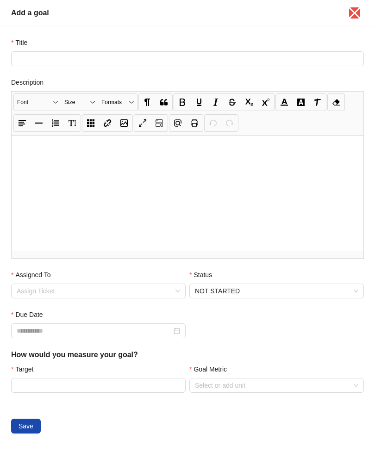
click at [356, 18] on icon "close" at bounding box center [354, 13] width 15 height 15
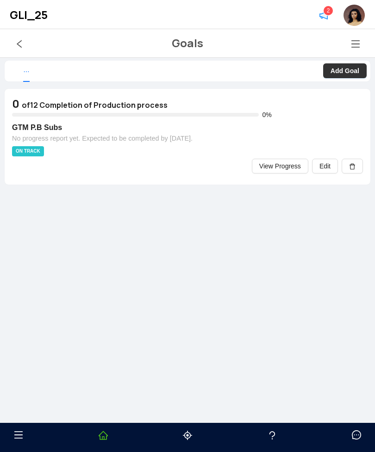
click at [324, 161] on span "Edit" at bounding box center [324, 166] width 11 height 10
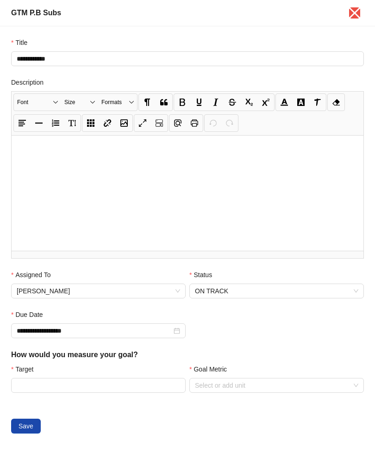
click at [315, 385] on input "Goal Metric" at bounding box center [276, 386] width 163 height 14
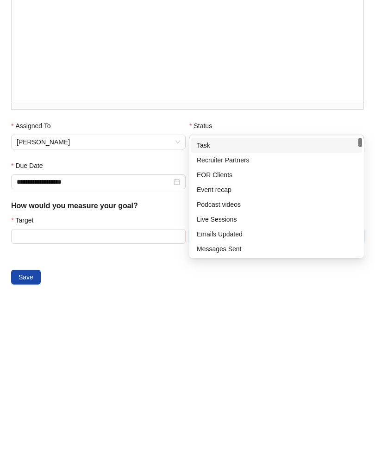
click at [319, 418] on div "Save" at bounding box center [187, 425] width 353 height 15
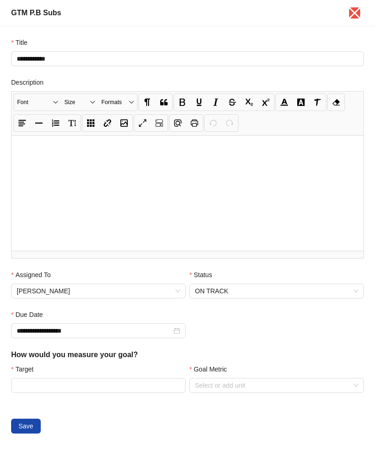
click at [293, 384] on input "Goal Metric" at bounding box center [276, 386] width 163 height 14
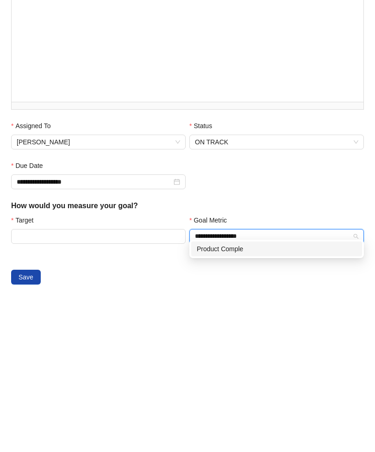
type input "**********"
click at [242, 392] on div "Product Completion" at bounding box center [277, 397] width 160 height 10
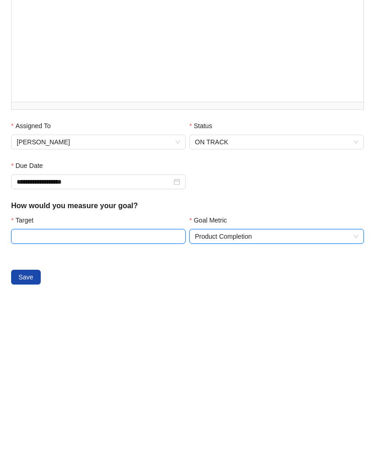
click at [40, 378] on input "Target" at bounding box center [99, 385] width 174 height 14
type input "**"
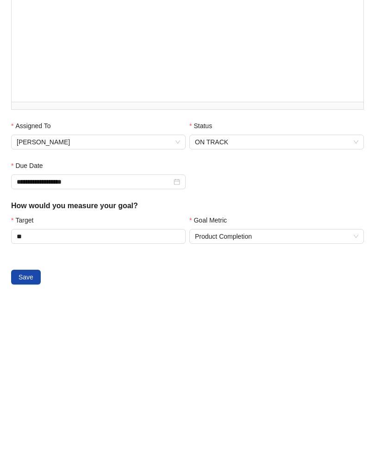
click at [23, 420] on span "Save" at bounding box center [26, 425] width 15 height 10
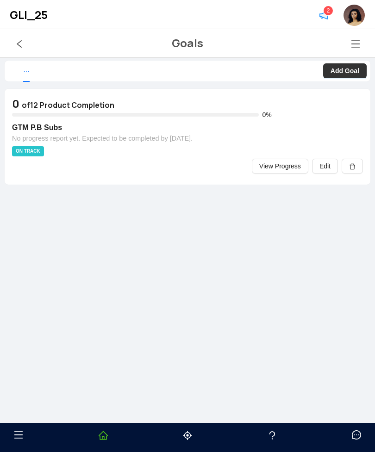
click at [352, 63] on button "Add Goal" at bounding box center [345, 70] width 44 height 15
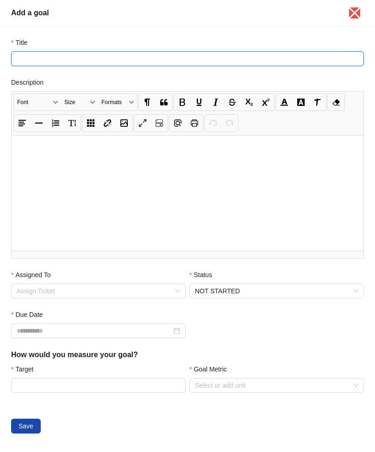
click at [315, 56] on input "Title" at bounding box center [187, 58] width 353 height 15
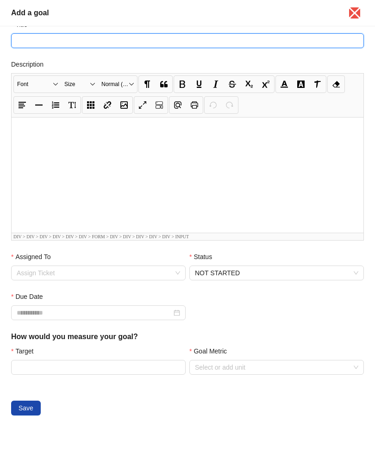
scroll to position [18, 0]
type input "*"
click at [46, 39] on input "****" at bounding box center [187, 41] width 353 height 15
type input "*"
click at [44, 43] on input "****" at bounding box center [187, 41] width 353 height 15
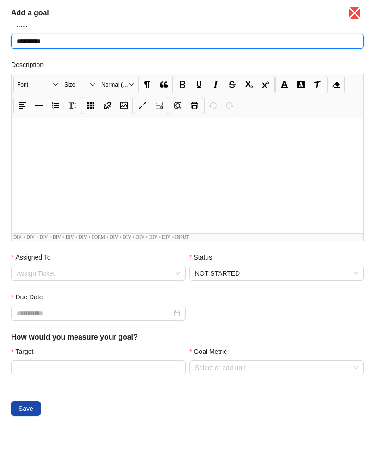
type input "*********"
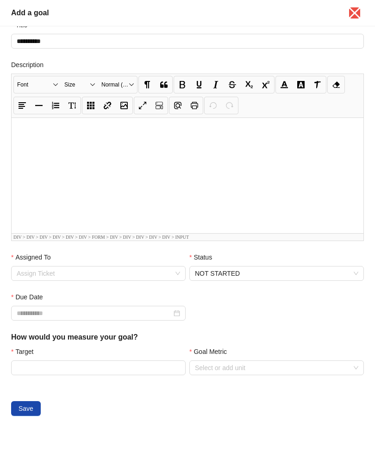
click at [40, 277] on input "Assigned To" at bounding box center [98, 274] width 163 height 14
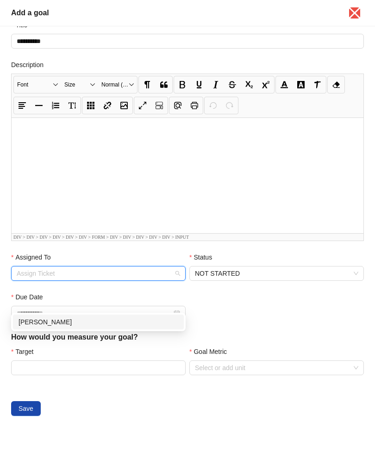
click at [37, 317] on div "[PERSON_NAME]" at bounding box center [99, 322] width 160 height 10
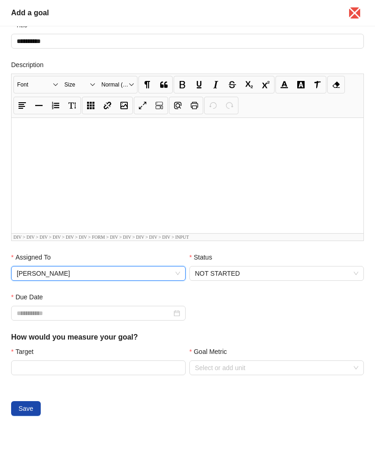
click at [294, 276] on span "NOT STARTED" at bounding box center [276, 274] width 163 height 14
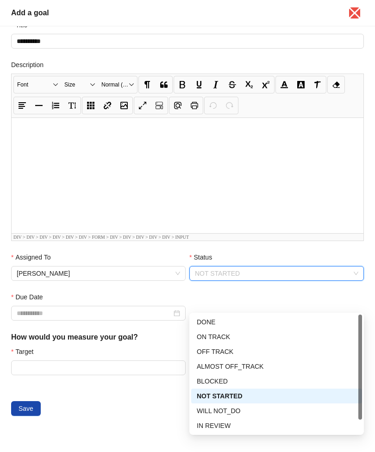
click at [261, 332] on div "ON TRACK" at bounding box center [277, 337] width 160 height 10
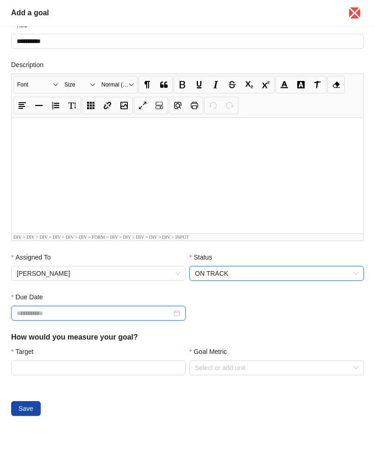
click at [31, 317] on input "Due Date" at bounding box center [94, 313] width 155 height 10
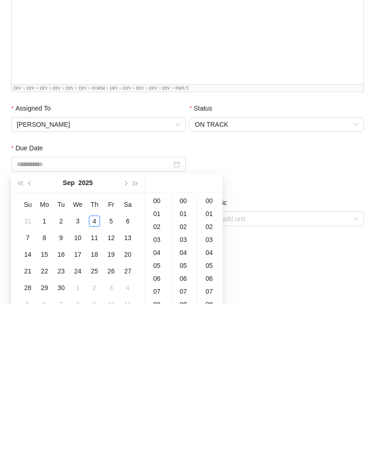
click at [121, 322] on button "button" at bounding box center [125, 331] width 10 height 19
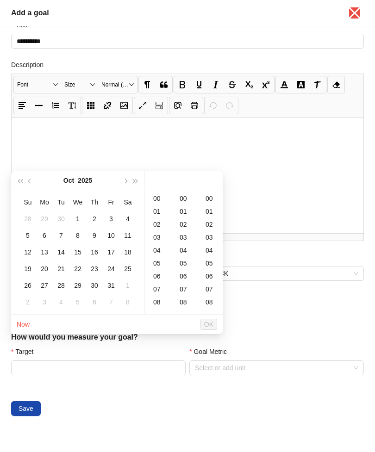
click at [125, 171] on button "button" at bounding box center [125, 180] width 10 height 19
click at [124, 179] on span "button" at bounding box center [125, 181] width 5 height 5
type input "**********"
click at [61, 280] on div "30" at bounding box center [61, 285] width 11 height 11
click at [218, 315] on ul "Now OK" at bounding box center [117, 324] width 212 height 19
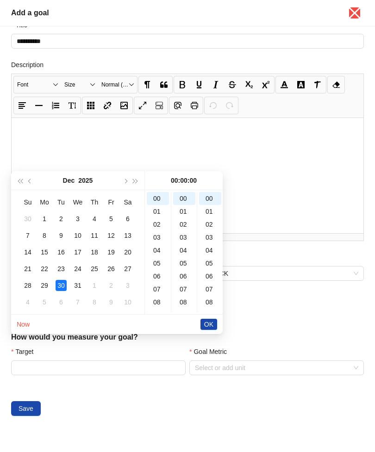
click at [213, 319] on span "OK" at bounding box center [208, 324] width 9 height 10
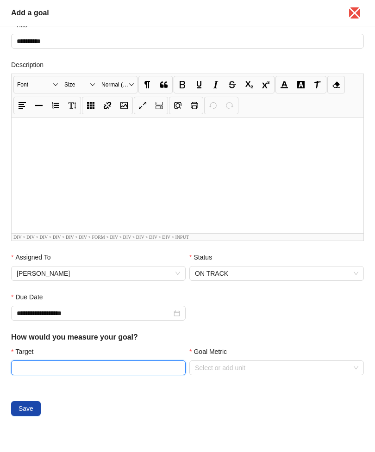
click at [42, 368] on input "Target" at bounding box center [99, 368] width 174 height 14
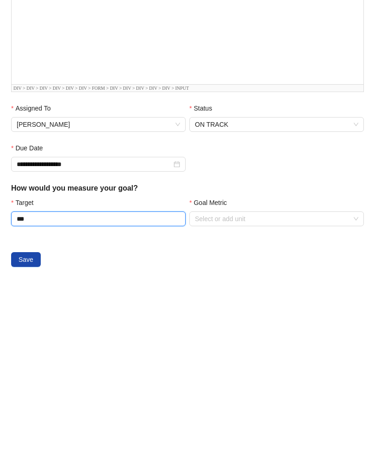
type input "***"
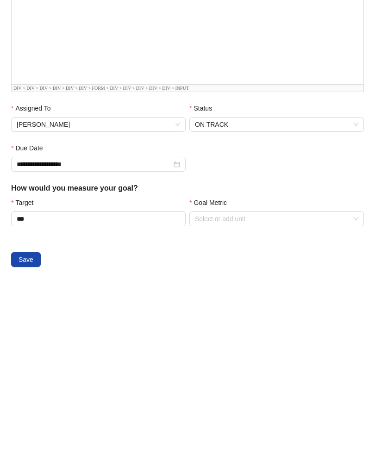
click at [283, 360] on input "Goal Metric" at bounding box center [276, 367] width 163 height 14
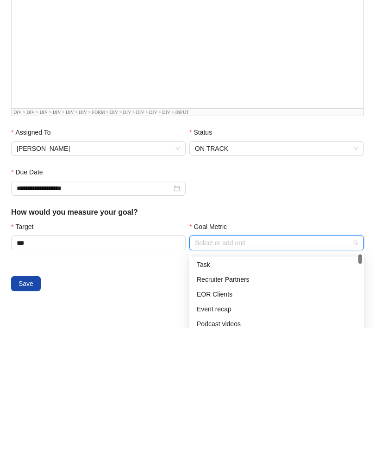
scroll to position [12, 0]
click at [289, 383] on div "Task" at bounding box center [277, 388] width 160 height 10
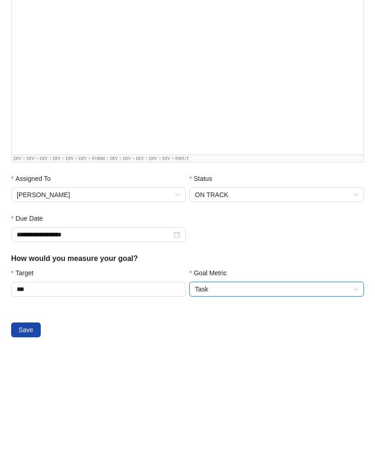
click at [286, 360] on span "Task" at bounding box center [276, 367] width 163 height 14
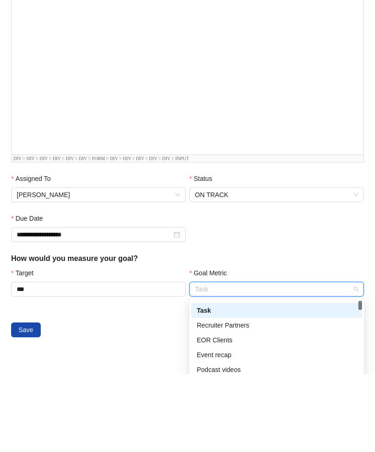
click at [288, 360] on span "Task" at bounding box center [276, 367] width 163 height 14
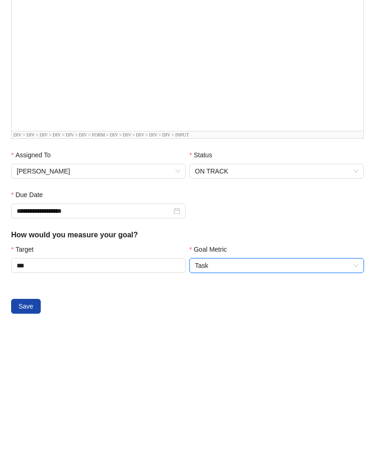
click at [307, 360] on span "Task" at bounding box center [276, 367] width 163 height 14
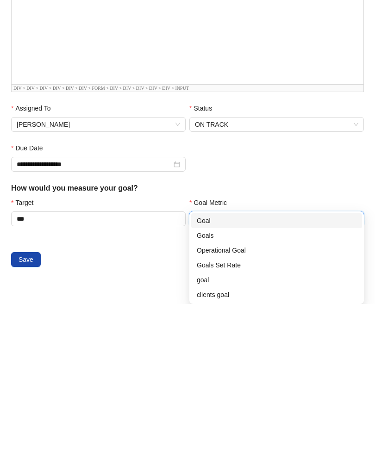
scroll to position [144, 0]
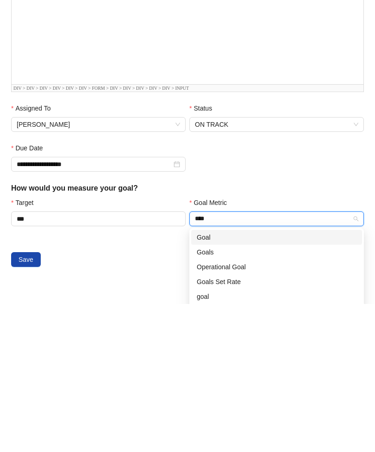
type input "****"
click at [335, 291] on div "**********" at bounding box center [187, 311] width 357 height 40
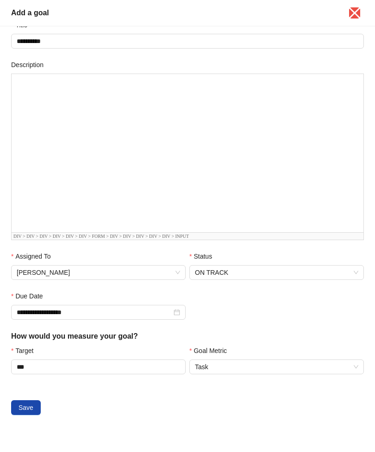
scroll to position [31, 0]
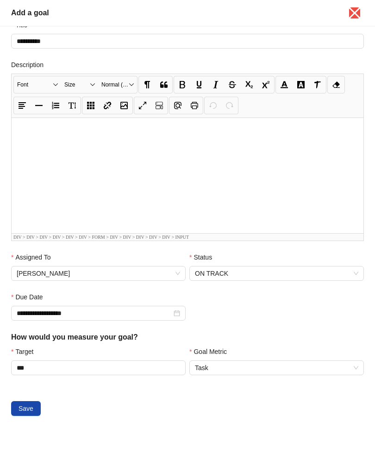
click at [289, 370] on span "Task" at bounding box center [276, 368] width 163 height 14
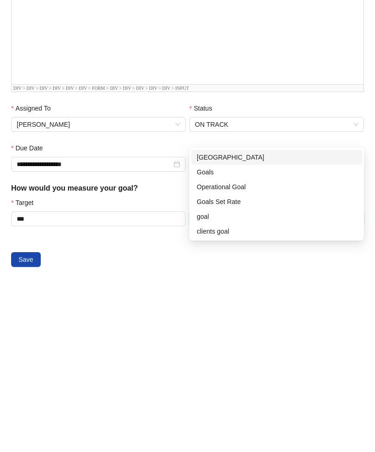
type input "****"
click at [212, 300] on div "Goal" at bounding box center [277, 305] width 160 height 10
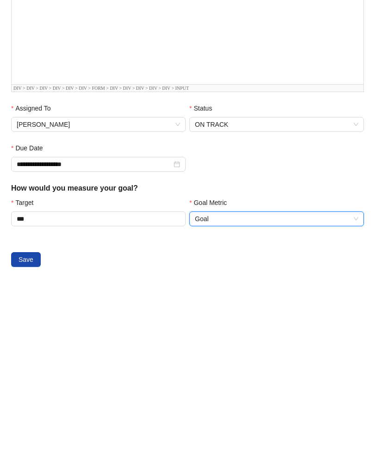
click at [305, 360] on span "Goal" at bounding box center [276, 367] width 163 height 14
click at [70, 386] on div "Save" at bounding box center [187, 408] width 353 height 44
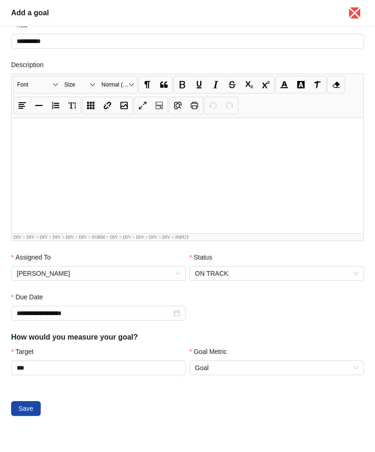
scroll to position [31, 0]
click at [288, 367] on span "Goal" at bounding box center [276, 368] width 163 height 14
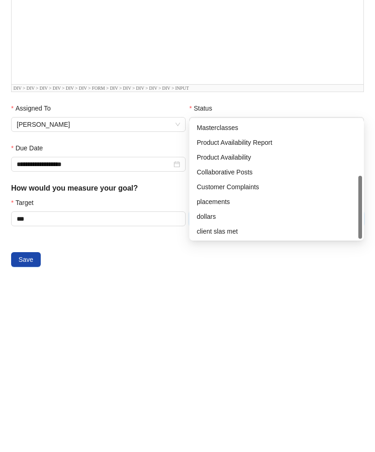
scroll to position [0, 0]
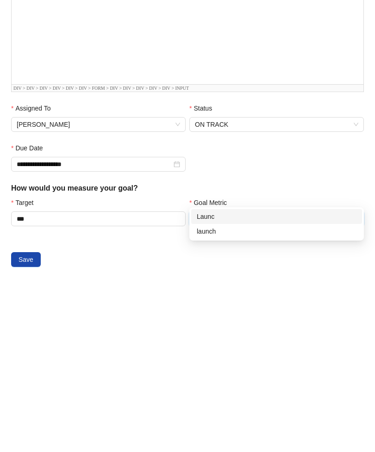
type input "******"
click at [210, 360] on div "Launch" at bounding box center [277, 365] width 160 height 10
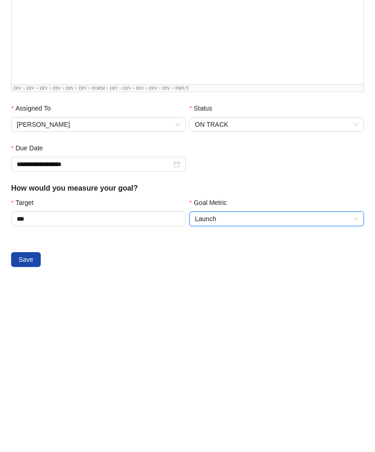
click at [307, 360] on span "Launch" at bounding box center [276, 367] width 163 height 14
click at [307, 331] on h5 "How would you measure your goal?" at bounding box center [187, 336] width 353 height 11
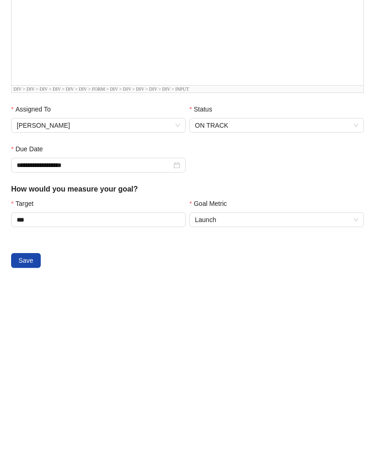
scroll to position [31, 0]
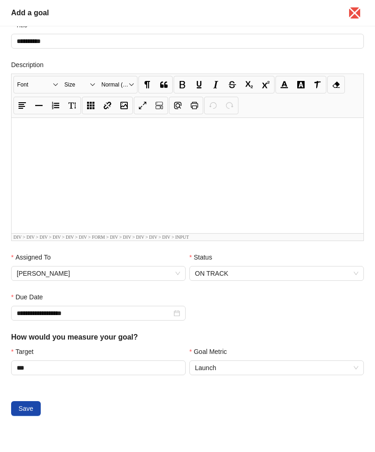
click at [36, 408] on button "Save" at bounding box center [26, 408] width 30 height 15
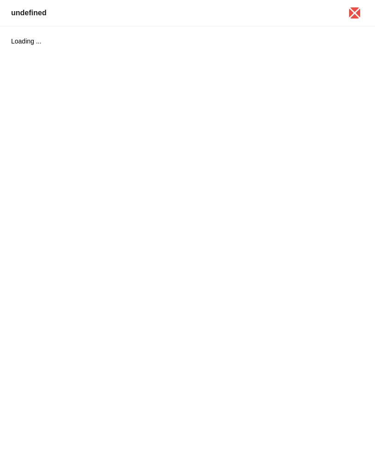
scroll to position [0, 0]
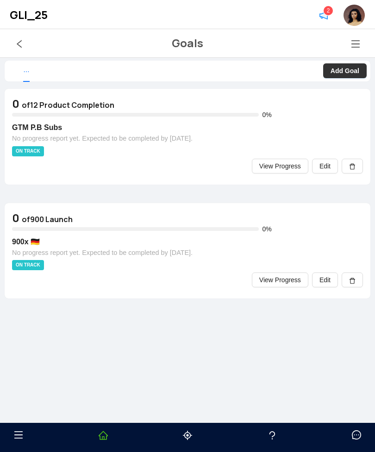
click at [354, 67] on b "Add Goal" at bounding box center [345, 70] width 29 height 7
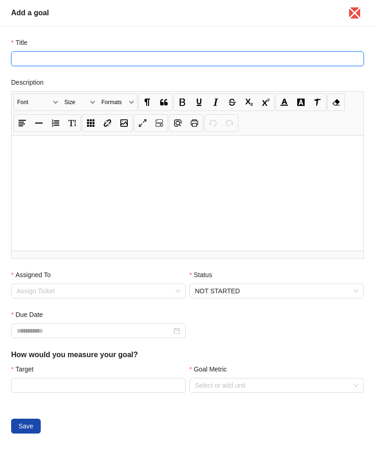
click at [34, 58] on input "Title" at bounding box center [187, 58] width 353 height 15
click at [38, 63] on input "Title" at bounding box center [187, 58] width 353 height 15
type input "*"
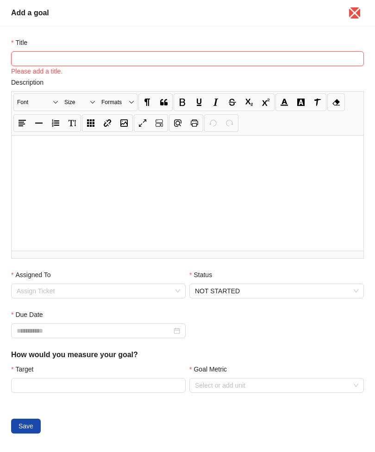
type input "*"
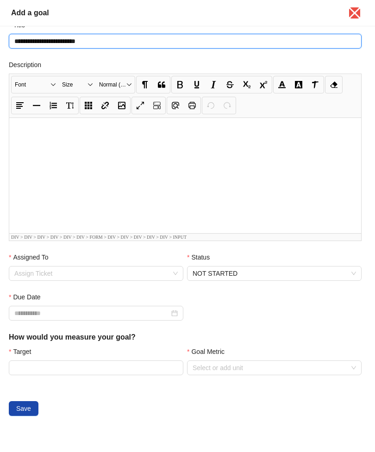
scroll to position [18, 4]
type input "**********"
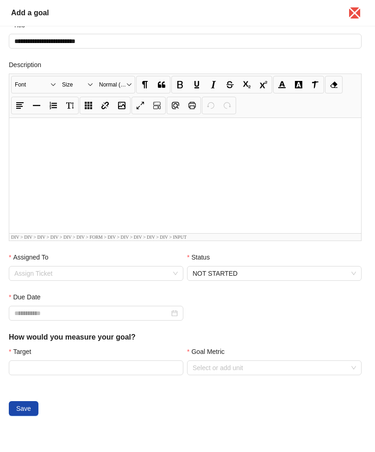
click at [49, 268] on input "Assigned To" at bounding box center [95, 274] width 163 height 14
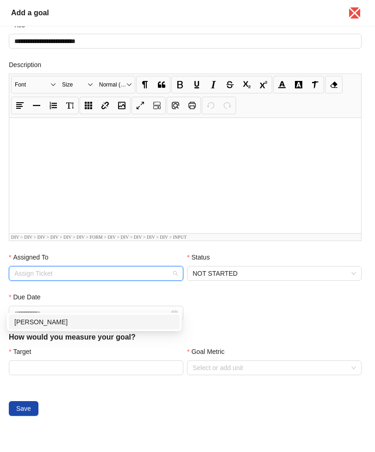
click at [32, 315] on div "[PERSON_NAME]" at bounding box center [94, 322] width 171 height 15
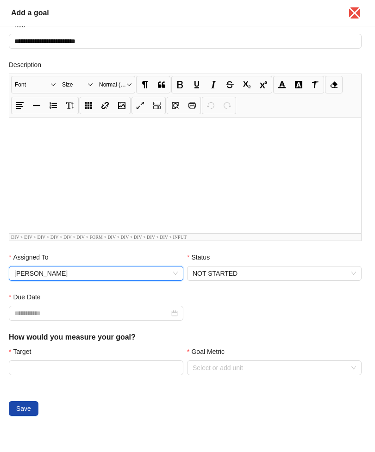
click at [326, 276] on span "NOT STARTED" at bounding box center [274, 274] width 163 height 14
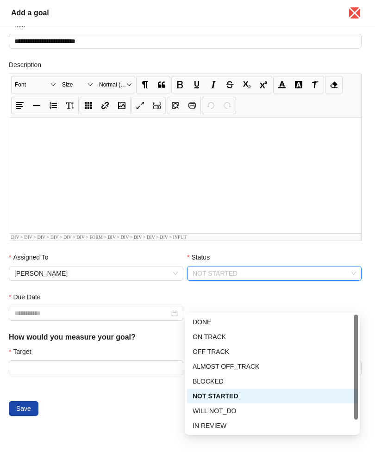
click at [303, 332] on div "ON TRACK" at bounding box center [273, 337] width 160 height 10
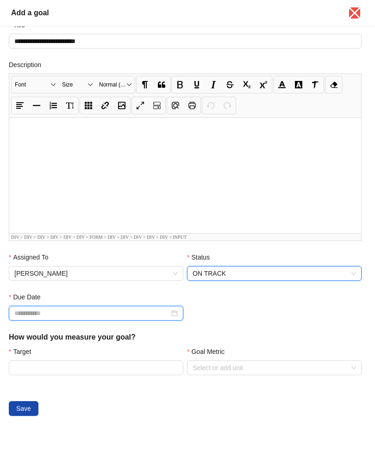
click at [44, 312] on input "Due Date" at bounding box center [91, 313] width 155 height 10
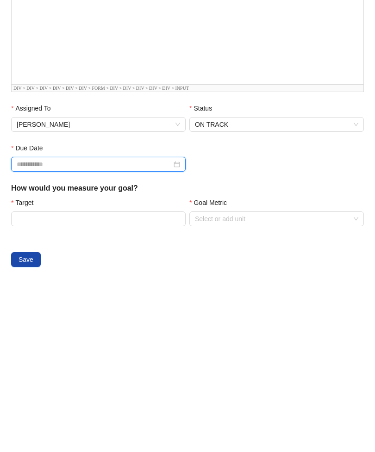
scroll to position [18, 0]
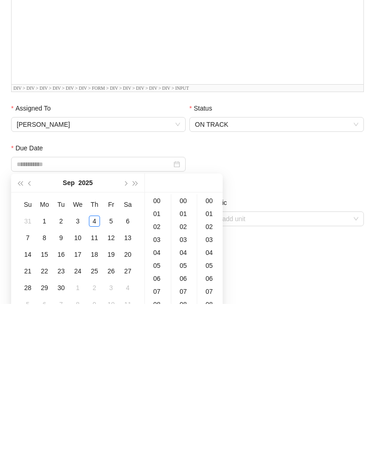
click at [126, 322] on button "button" at bounding box center [125, 331] width 10 height 19
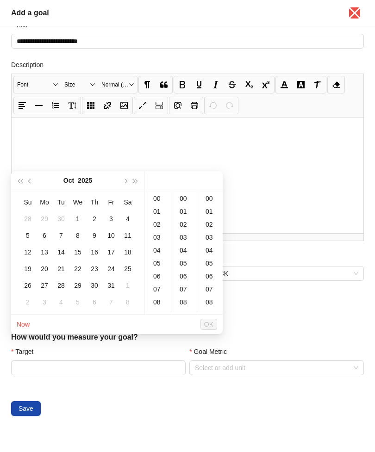
scroll to position [31, 0]
click at [124, 171] on button "button" at bounding box center [125, 180] width 10 height 19
click at [125, 171] on button "button" at bounding box center [125, 180] width 10 height 19
type input "**********"
click at [79, 280] on div "31" at bounding box center [77, 285] width 11 height 11
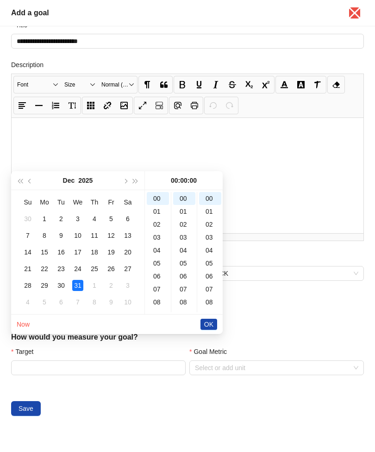
click at [214, 319] on button "OK" at bounding box center [208, 324] width 17 height 11
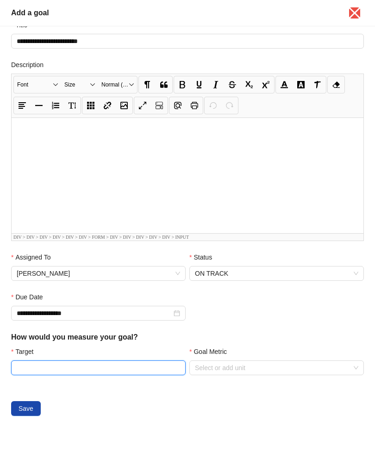
click at [56, 364] on input "Target" at bounding box center [99, 368] width 174 height 14
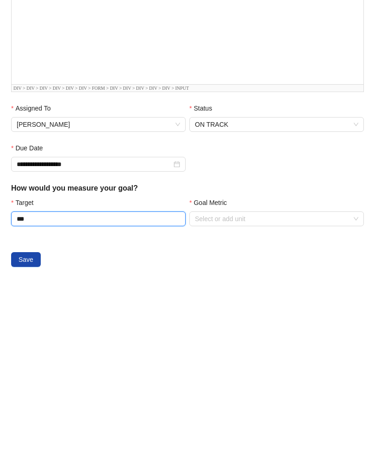
type input "***"
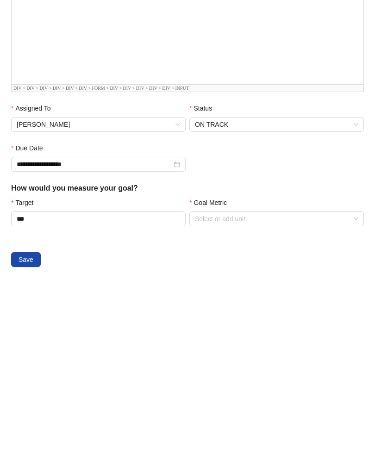
click at [325, 360] on input "Goal Metric" at bounding box center [276, 367] width 163 height 14
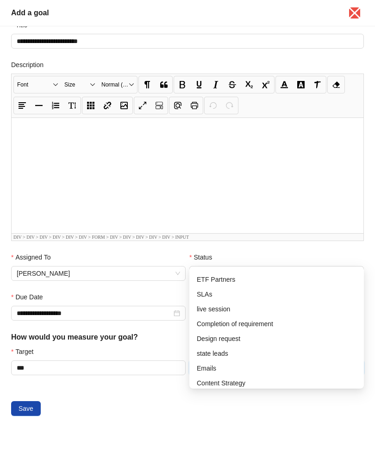
click at [302, 371] on input "Goal Metric" at bounding box center [276, 368] width 163 height 14
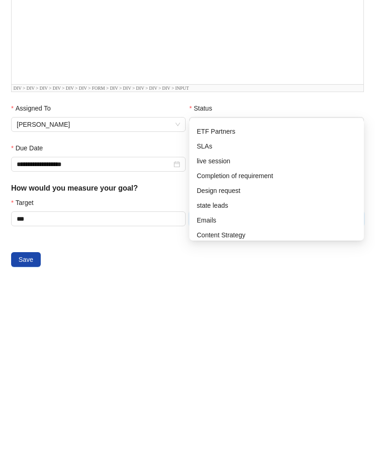
type input "*"
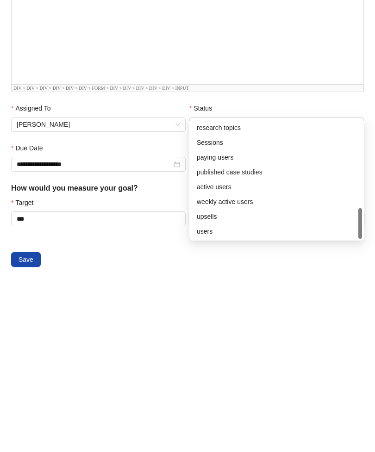
scroll to position [0, 0]
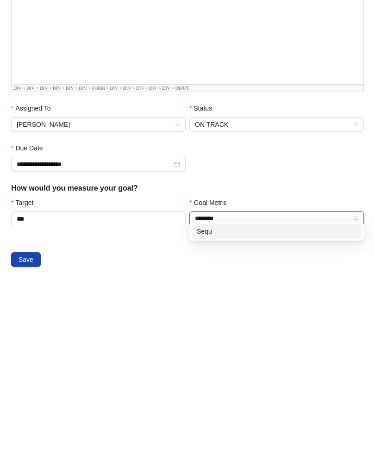
type input "********"
click at [280, 375] on div "Sequence" at bounding box center [277, 380] width 160 height 10
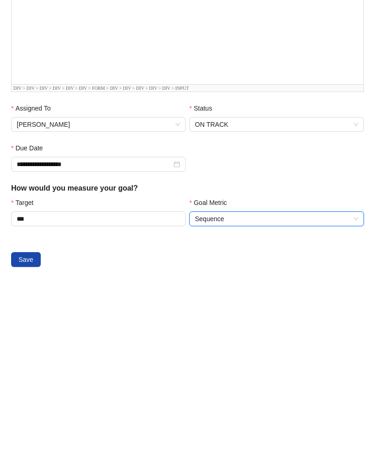
click at [25, 403] on span "Save" at bounding box center [26, 408] width 15 height 10
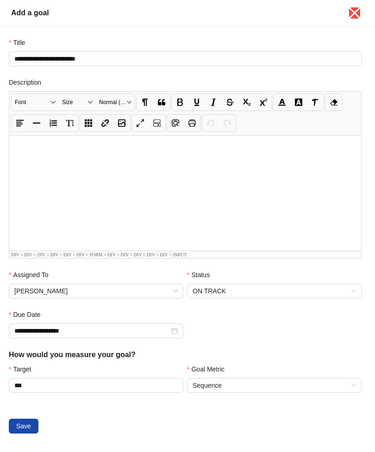
scroll to position [0, 4]
click at [22, 422] on span "Save" at bounding box center [23, 426] width 15 height 10
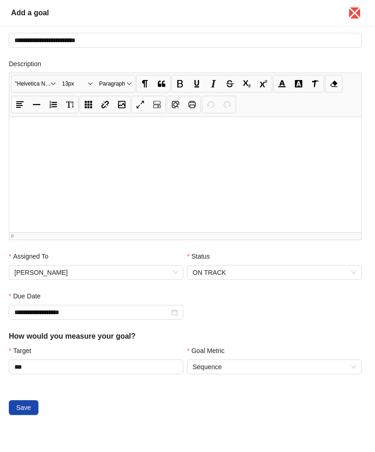
scroll to position [18, 4]
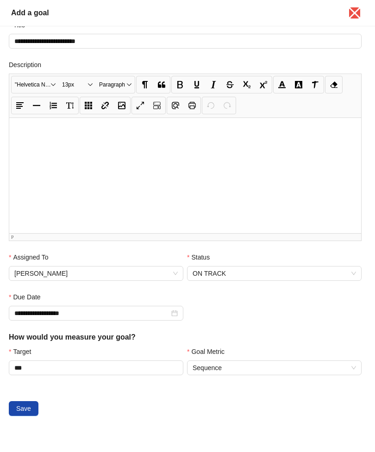
click at [369, 233] on div "**********" at bounding box center [187, 239] width 375 height 426
click at [26, 407] on span "Save" at bounding box center [23, 409] width 15 height 10
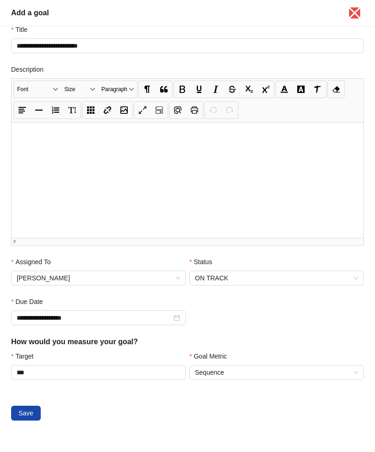
scroll to position [13, 0]
click at [33, 412] on span "Save" at bounding box center [26, 413] width 15 height 10
click at [26, 419] on button "Save" at bounding box center [26, 413] width 30 height 15
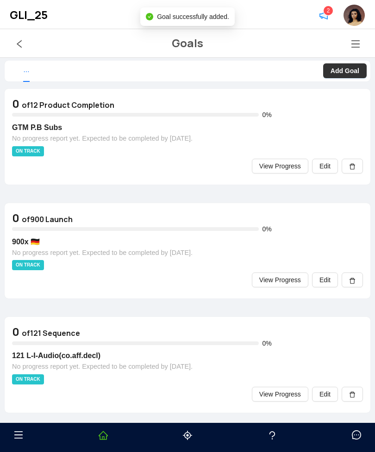
scroll to position [0, 0]
click at [352, 67] on b "Add Goal" at bounding box center [345, 70] width 29 height 7
